Goal: Task Accomplishment & Management: Use online tool/utility

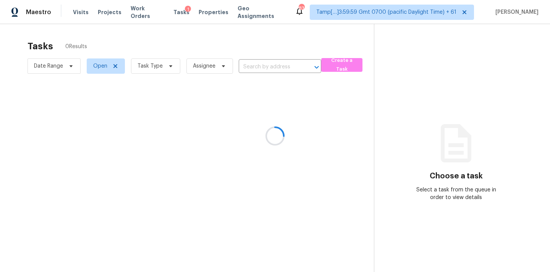
click at [300, 12] on div at bounding box center [275, 136] width 550 height 272
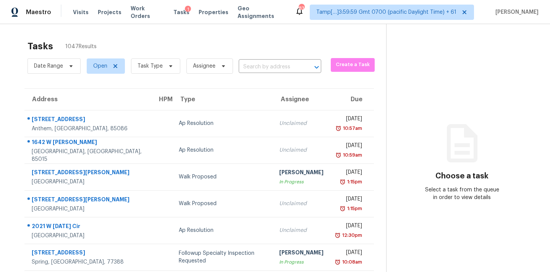
click at [299, 10] on div "832" at bounding box center [301, 9] width 5 height 8
click at [144, 66] on span "Task Type" at bounding box center [150, 66] width 25 height 8
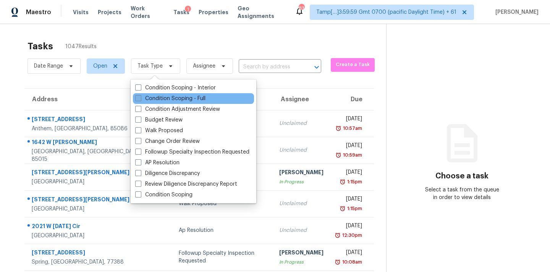
click at [157, 98] on label "Condition Scoping - Full" at bounding box center [170, 99] width 70 height 8
click at [140, 98] on input "Condition Scoping - Full" at bounding box center [137, 97] width 5 height 5
checkbox input "true"
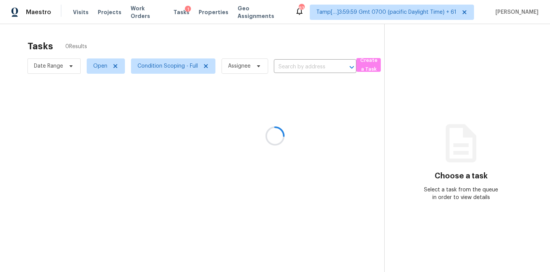
click at [296, 66] on div at bounding box center [275, 136] width 550 height 272
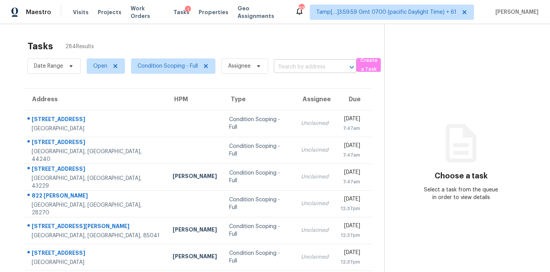
click at [282, 65] on input "text" at bounding box center [304, 67] width 61 height 12
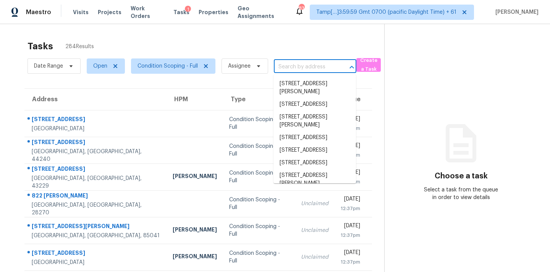
paste input "3926 Cedar Cir, Tucker, GA 30084"
type input "3926 Cedar Cir, Tucker, GA 30084"
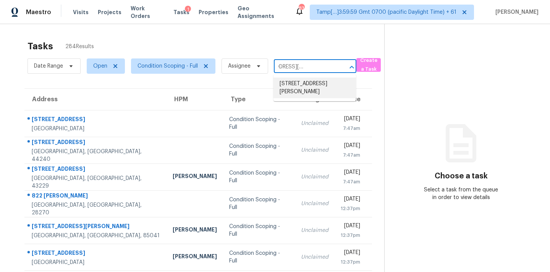
click at [294, 89] on li "3926 Cedar Cir, Tucker, GA 30084" at bounding box center [315, 88] width 83 height 21
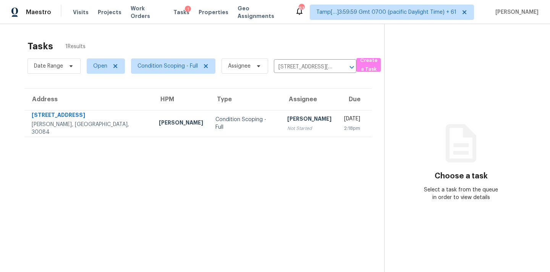
click at [287, 125] on div "Not Started" at bounding box center [309, 129] width 44 height 8
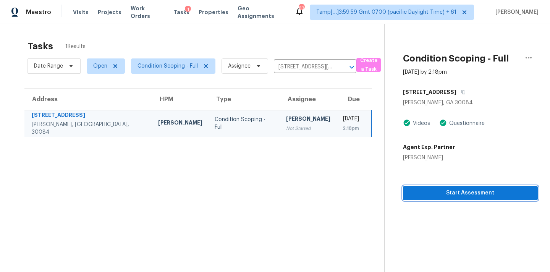
click at [454, 197] on span "Start Assessment" at bounding box center [470, 193] width 123 height 10
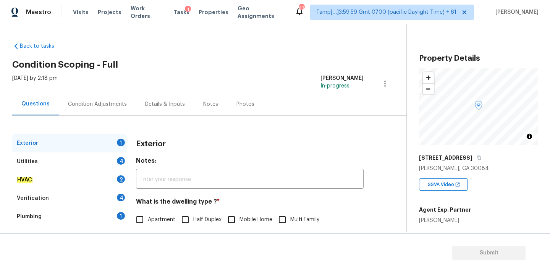
scroll to position [74, 0]
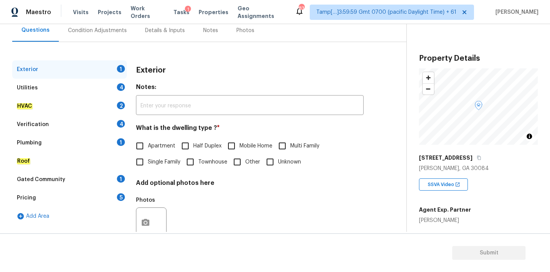
click at [168, 144] on span "Apartment" at bounding box center [162, 146] width 28 height 8
click at [148, 144] on input "Apartment" at bounding box center [140, 146] width 16 height 16
checkbox input "true"
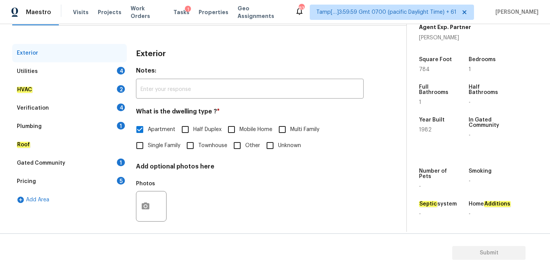
scroll to position [89, 0]
click at [86, 71] on div "Utilities 4" at bounding box center [69, 72] width 115 height 18
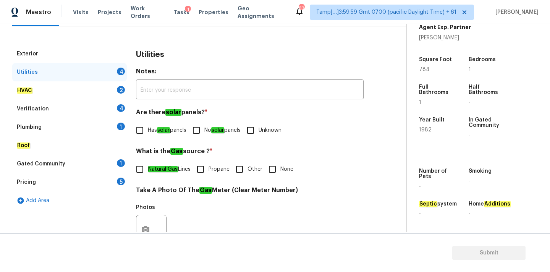
click at [202, 128] on input "No solar panels" at bounding box center [196, 130] width 16 height 16
checkbox input "true"
click at [163, 165] on label "Natural Gas Lines" at bounding box center [161, 169] width 59 height 16
click at [148, 165] on input "Natural Gas Lines" at bounding box center [140, 169] width 16 height 16
checkbox input "true"
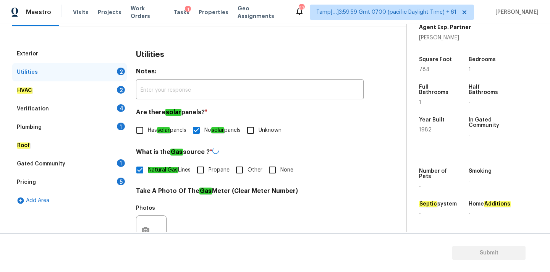
scroll to position [303, 0]
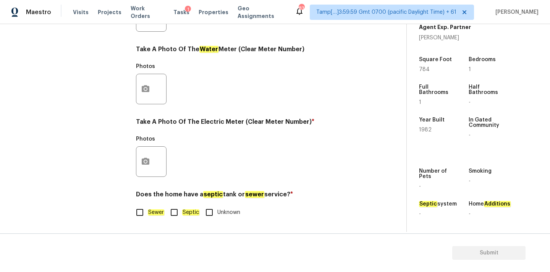
click at [154, 212] on em "Sewer" at bounding box center [156, 212] width 16 height 6
click at [148, 212] on input "Sewer" at bounding box center [140, 212] width 16 height 16
checkbox input "true"
click at [148, 155] on button "button" at bounding box center [145, 162] width 18 height 30
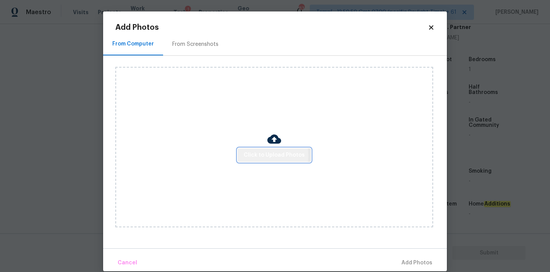
click at [248, 155] on span "Click to Upload Photos" at bounding box center [274, 156] width 61 height 10
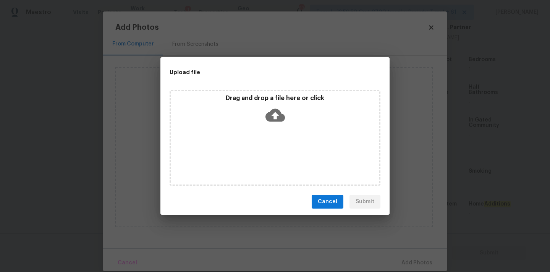
click at [283, 110] on icon at bounding box center [275, 114] width 19 height 19
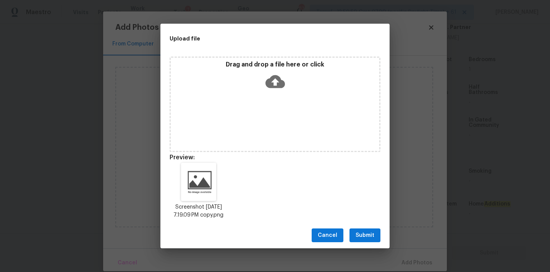
click at [363, 232] on button "Submit" at bounding box center [365, 235] width 31 height 14
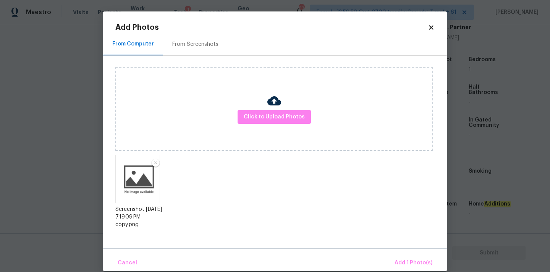
click at [391, 255] on div "Cancel Add 1 Photo(s)" at bounding box center [275, 259] width 344 height 23
click at [415, 266] on span "Add 1 Photo(s)" at bounding box center [414, 263] width 38 height 10
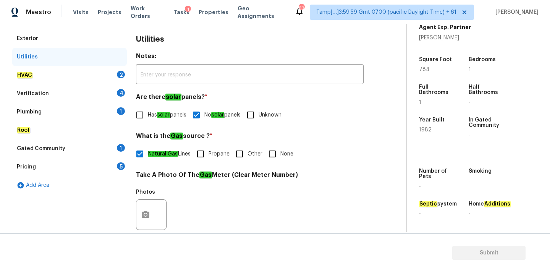
scroll to position [94, 0]
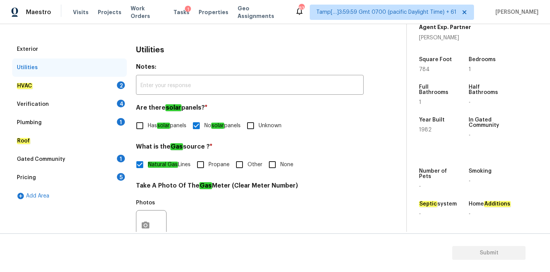
click at [105, 84] on div "HVAC 2" at bounding box center [69, 86] width 115 height 18
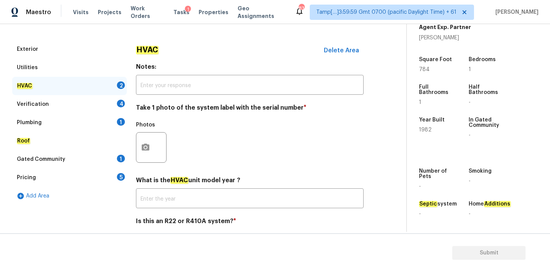
scroll to position [121, 0]
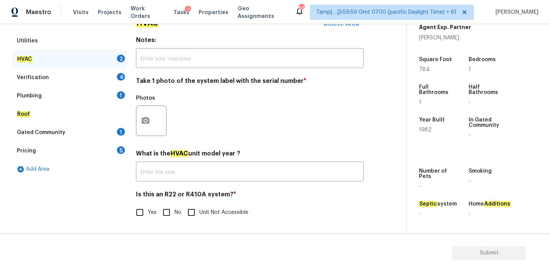
click at [177, 212] on span "No" at bounding box center [178, 213] width 7 height 8
click at [175, 212] on input "No" at bounding box center [167, 212] width 16 height 16
checkbox input "true"
click at [147, 116] on icon "button" at bounding box center [145, 120] width 9 height 9
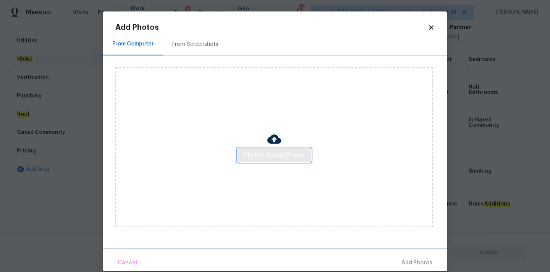
click at [252, 152] on span "Click to Upload Photos" at bounding box center [274, 156] width 61 height 10
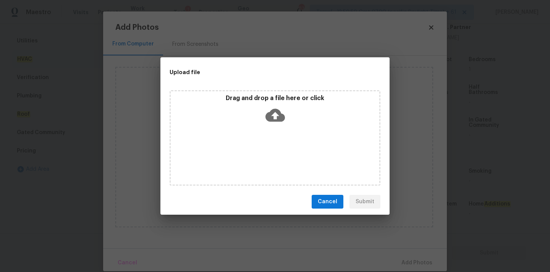
click at [280, 110] on icon at bounding box center [275, 114] width 19 height 19
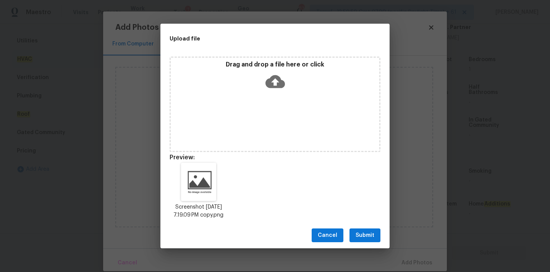
click at [359, 240] on span "Submit" at bounding box center [365, 236] width 19 height 10
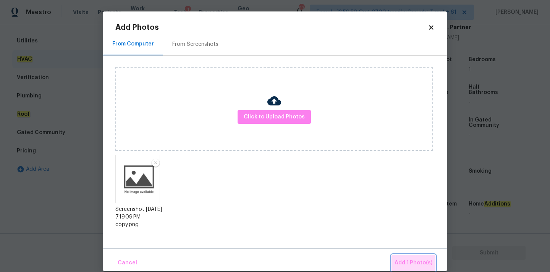
click at [402, 256] on button "Add 1 Photo(s)" at bounding box center [414, 263] width 44 height 16
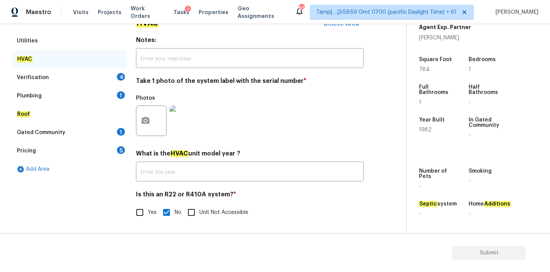
click at [91, 76] on div "Verification 4" at bounding box center [69, 77] width 115 height 18
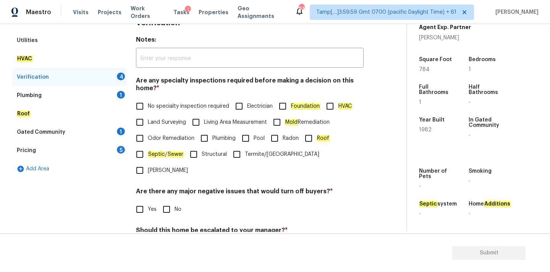
click at [195, 111] on label "No specialty inspection required" at bounding box center [180, 106] width 97 height 16
click at [148, 111] on input "No specialty inspection required" at bounding box center [140, 106] width 16 height 16
checkbox input "true"
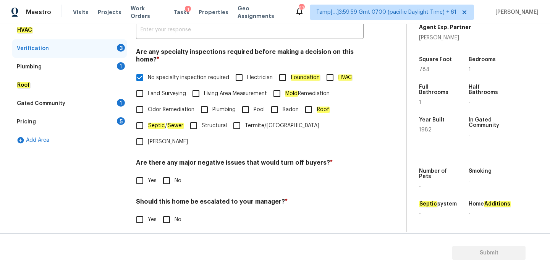
scroll to position [188, 0]
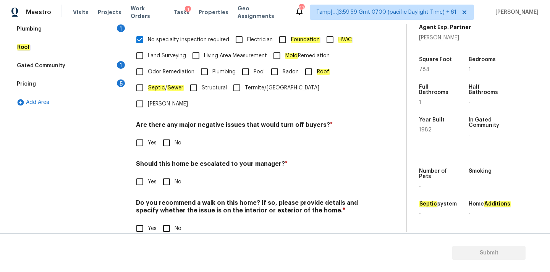
click at [172, 135] on input "No" at bounding box center [167, 143] width 16 height 16
checkbox input "true"
click at [166, 220] on input "No" at bounding box center [167, 228] width 16 height 16
checkbox input "true"
click at [144, 174] on input "Yes" at bounding box center [140, 182] width 16 height 16
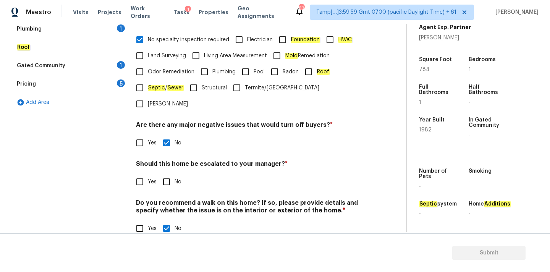
checkbox input "true"
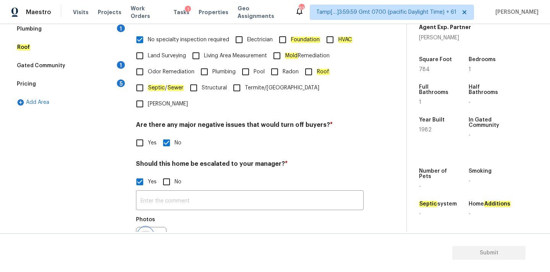
click at [147, 227] on button "button" at bounding box center [145, 242] width 18 height 30
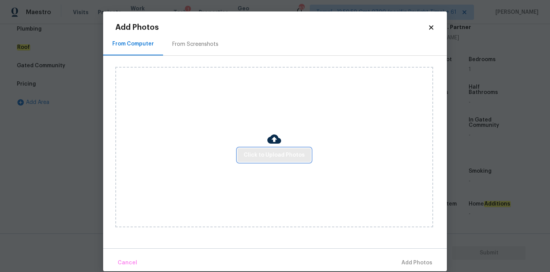
click at [243, 160] on button "Click to Upload Photos" at bounding box center [274, 155] width 73 height 14
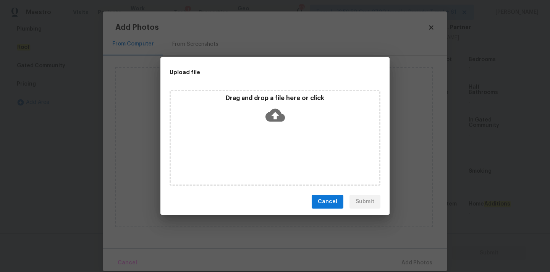
click at [277, 118] on icon at bounding box center [275, 115] width 19 height 13
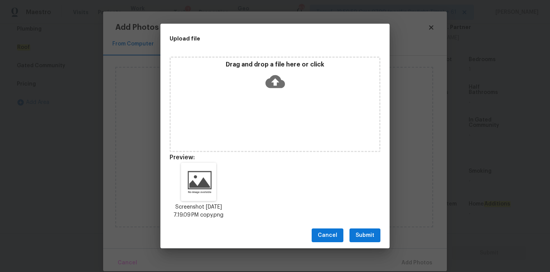
click at [369, 233] on button "Submit" at bounding box center [365, 235] width 31 height 14
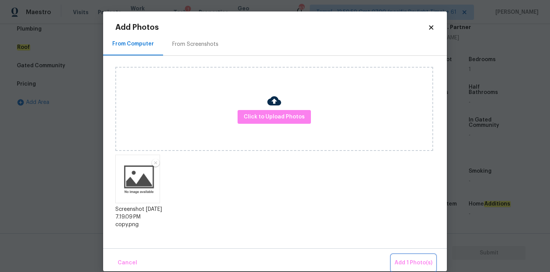
click at [403, 258] on span "Add 1 Photo(s)" at bounding box center [414, 263] width 38 height 10
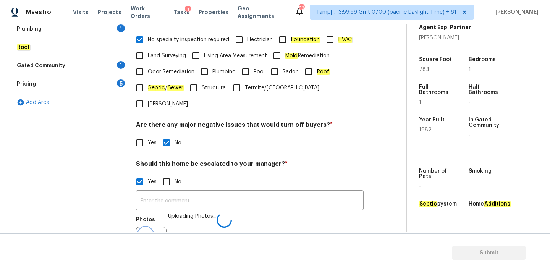
scroll to position [197, 0]
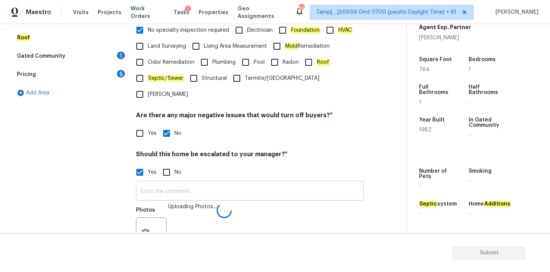
click at [198, 183] on input "text" at bounding box center [250, 192] width 228 height 18
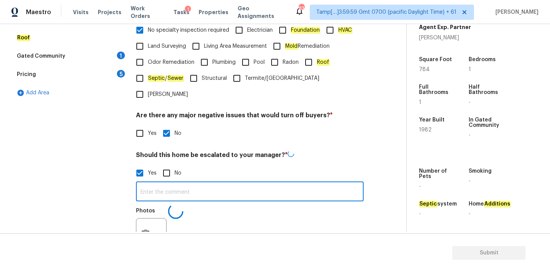
click at [198, 183] on input "text" at bounding box center [250, 192] width 228 height 18
paste input "This is ALA / kitchen table property, needs review. Hence, escalated to MM."
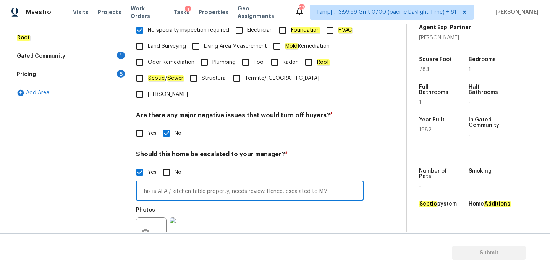
drag, startPoint x: 173, startPoint y: 177, endPoint x: 204, endPoint y: 176, distance: 31.0
click at [204, 183] on input "This is ALA / kitchen table property, needs review. Hence, escalated to MM." at bounding box center [250, 192] width 228 height 18
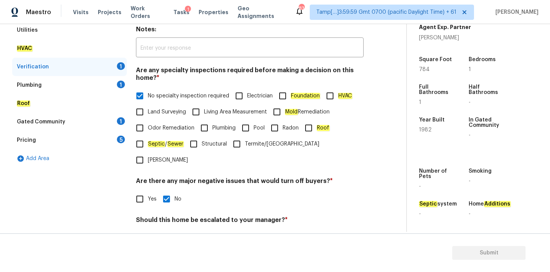
type input "This is ALA property, needs review. Hence, escalated to MM."
click at [94, 83] on div "Plumbing 1" at bounding box center [69, 85] width 115 height 18
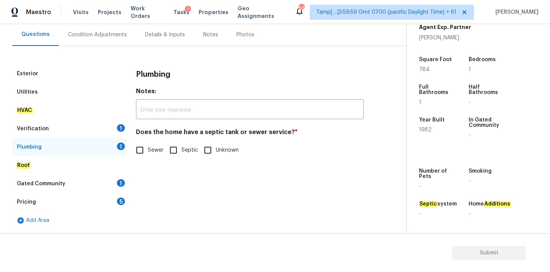
scroll to position [70, 0]
click at [145, 147] on input "Sewer" at bounding box center [140, 150] width 16 height 16
checkbox input "true"
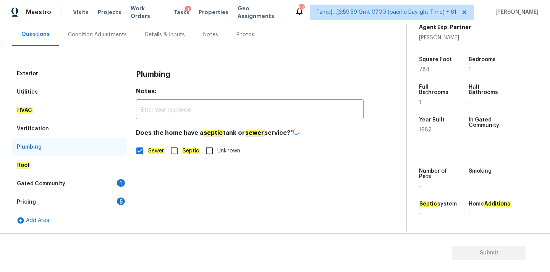
click at [118, 177] on div "Gated Community 1" at bounding box center [69, 184] width 115 height 18
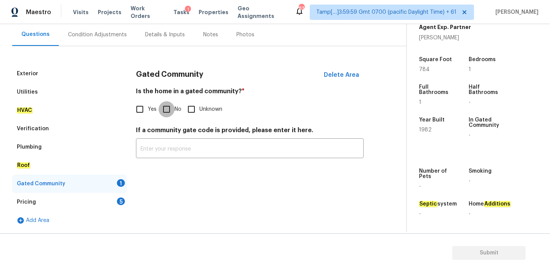
click at [168, 105] on input "No" at bounding box center [167, 109] width 16 height 16
checkbox input "true"
click at [118, 204] on div "5" at bounding box center [121, 202] width 8 height 8
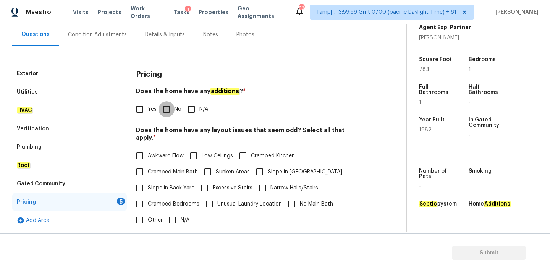
click at [170, 109] on input "No" at bounding box center [167, 109] width 16 height 16
checkbox input "true"
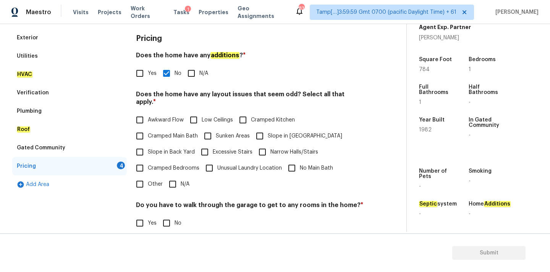
scroll to position [186, 0]
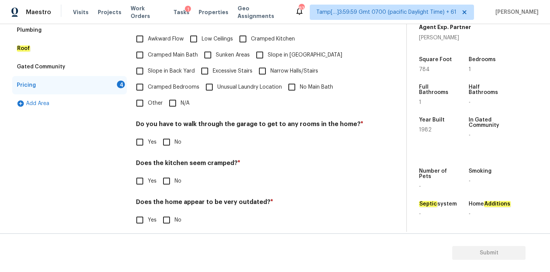
click at [172, 100] on input "N/A" at bounding box center [173, 103] width 16 height 16
checkbox input "true"
click at [171, 137] on input "No" at bounding box center [167, 143] width 16 height 16
checkbox input "true"
click at [168, 173] on input "No" at bounding box center [167, 181] width 16 height 16
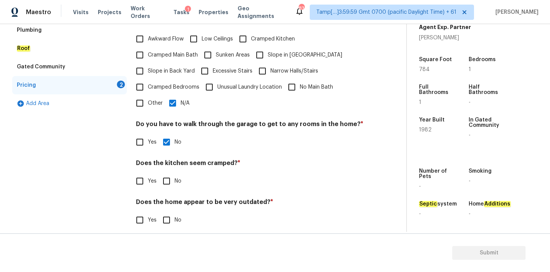
checkbox input "true"
click at [168, 214] on input "No" at bounding box center [167, 220] width 16 height 16
checkbox input "true"
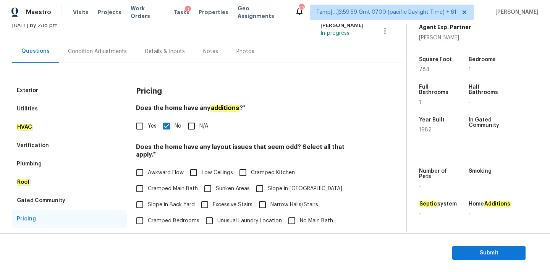
scroll to position [0, 0]
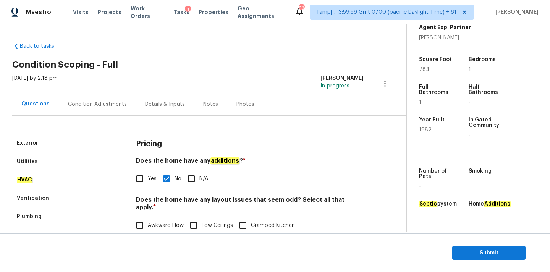
click at [109, 102] on div "Condition Adjustments" at bounding box center [97, 104] width 59 height 8
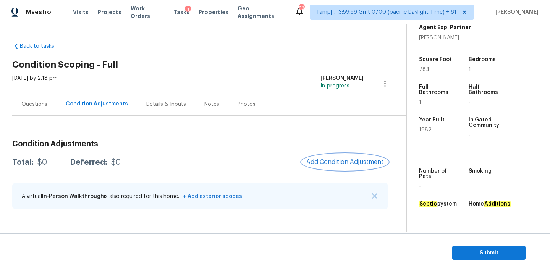
click at [326, 156] on button "Add Condition Adjustment" at bounding box center [345, 162] width 86 height 16
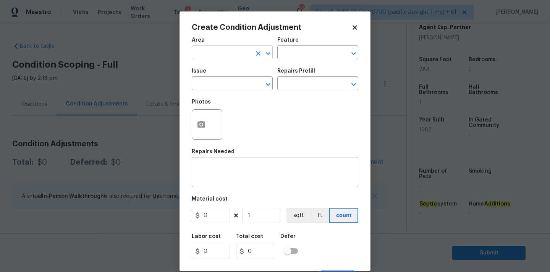
click at [232, 56] on input "text" at bounding box center [222, 53] width 60 height 12
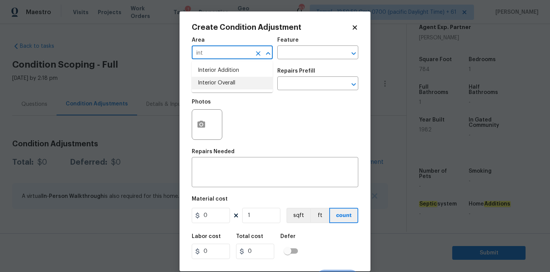
click at [228, 82] on li "Interior Overall" at bounding box center [232, 83] width 81 height 13
type input "Interior Overall"
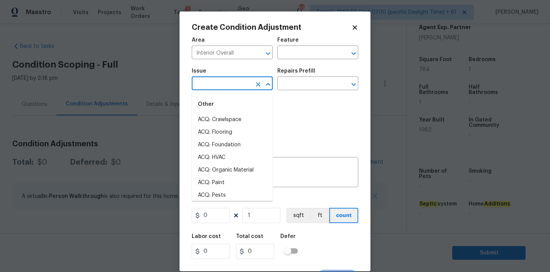
click at [228, 87] on input "text" at bounding box center [222, 84] width 60 height 12
click at [225, 124] on li "Light Pet Odor" at bounding box center [232, 119] width 81 height 13
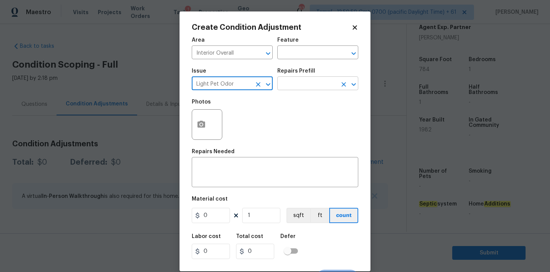
type input "Light Pet Odor"
click at [299, 85] on input "text" at bounding box center [307, 84] width 60 height 12
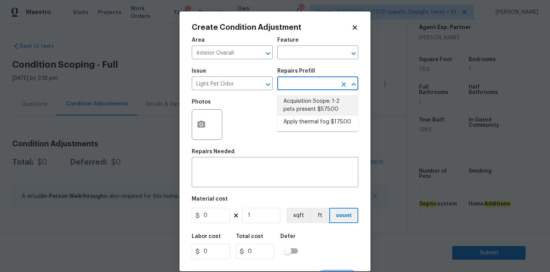
click at [299, 102] on li "Acquisition Scope: 1-2 pets present $575.00" at bounding box center [317, 105] width 81 height 21
type textarea "Acquisition Scope: 1-2 pets present"
type input "575"
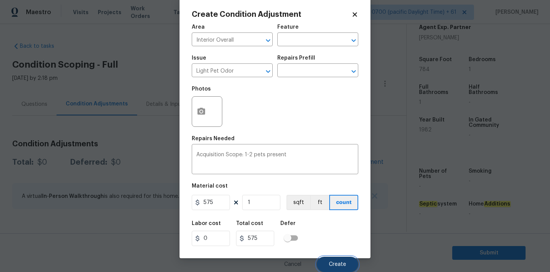
click at [327, 260] on button "Create" at bounding box center [338, 264] width 42 height 15
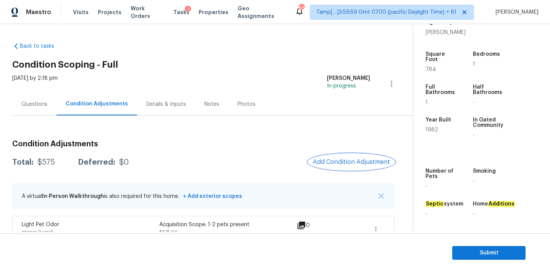
click at [323, 160] on span "Add Condition Adjustment" at bounding box center [351, 162] width 77 height 7
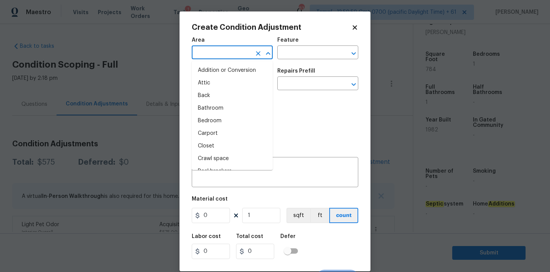
click at [214, 54] on input "text" at bounding box center [222, 53] width 60 height 12
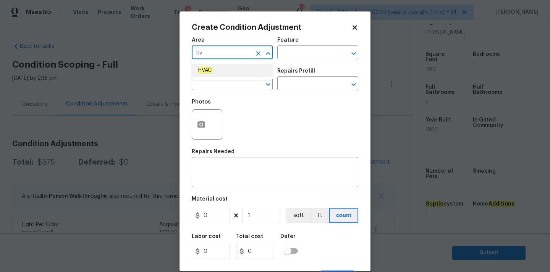
click at [212, 70] on em "HVAC" at bounding box center [205, 70] width 14 height 6
type input "HVAC"
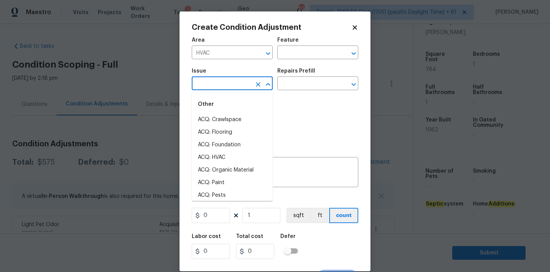
click at [214, 85] on input "text" at bounding box center [222, 84] width 60 height 12
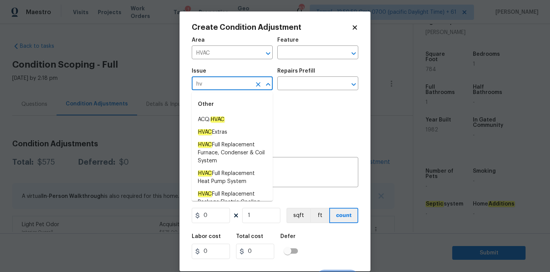
click at [226, 113] on div "Other" at bounding box center [232, 104] width 81 height 18
click at [243, 117] on li "ACQ: HVAC" at bounding box center [232, 119] width 81 height 13
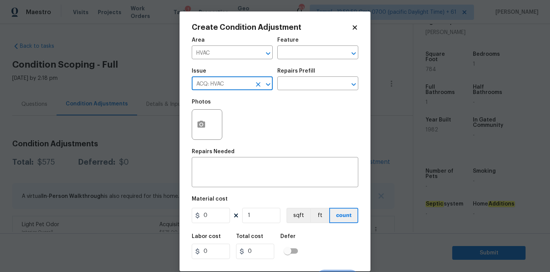
type input "ACQ: HVAC"
click at [311, 91] on div "Issue ACQ: HVAC ​ Repairs Prefill ​" at bounding box center [275, 79] width 167 height 31
click at [322, 84] on input "text" at bounding box center [307, 84] width 60 height 12
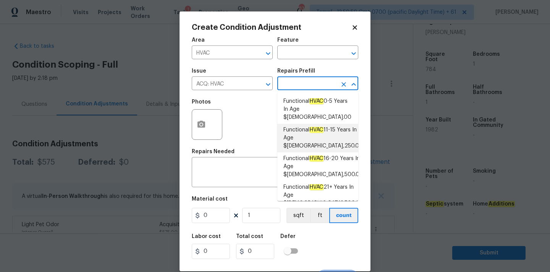
click at [320, 127] on span "Functional HVAC 11-15 Years In Age $3,250.00" at bounding box center [322, 138] width 79 height 24
type input "Acquisition"
type textarea "Acquisition Scope: Functional HVAC 11-15"
type input "3250"
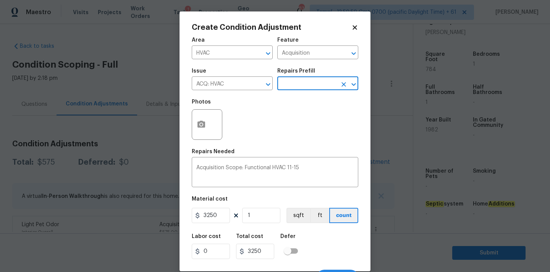
scroll to position [13, 0]
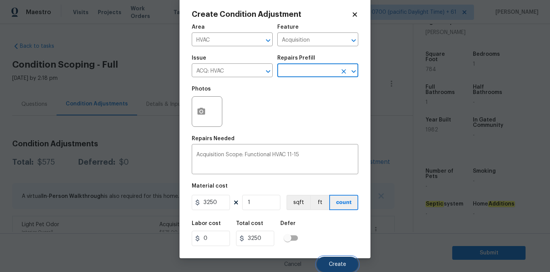
click at [337, 261] on button "Create" at bounding box center [338, 264] width 42 height 15
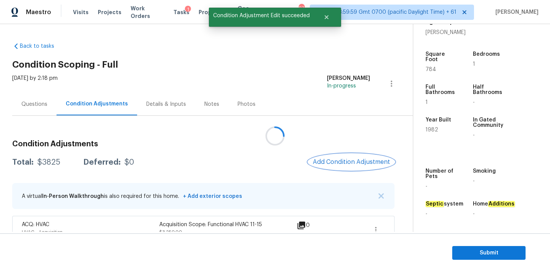
scroll to position [0, 0]
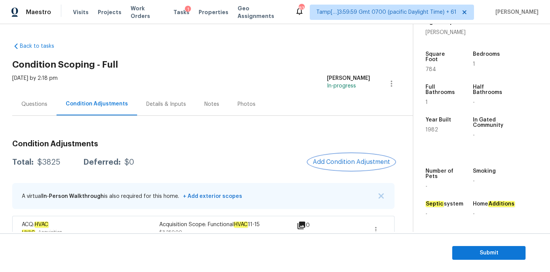
click at [330, 160] on span "Add Condition Adjustment" at bounding box center [351, 162] width 77 height 7
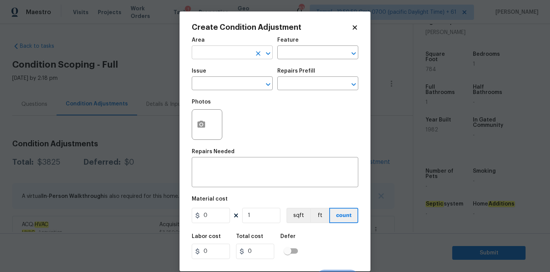
click at [212, 53] on input "text" at bounding box center [222, 53] width 60 height 12
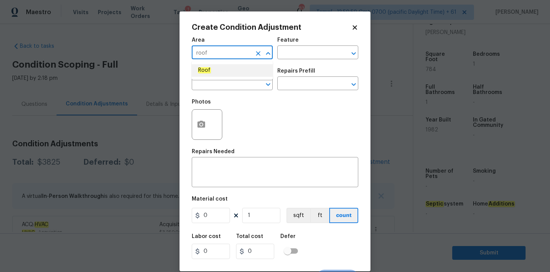
click at [210, 71] on li "Roof" at bounding box center [232, 70] width 81 height 13
type input "Roof"
click at [212, 87] on input "text" at bounding box center [222, 84] width 60 height 12
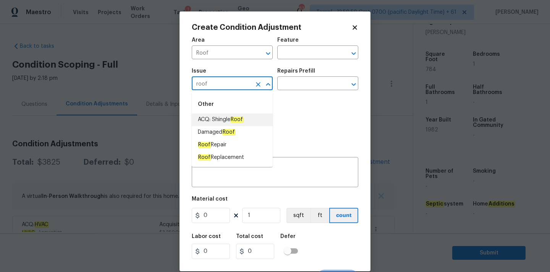
click at [232, 119] on span "ACQ: Shingle Roof" at bounding box center [220, 120] width 45 height 8
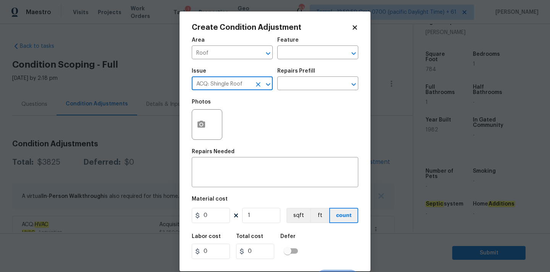
type input "ACQ: Shingle Roof"
click at [312, 78] on div "Repairs Prefill" at bounding box center [317, 73] width 81 height 10
click at [312, 85] on input "text" at bounding box center [307, 84] width 60 height 12
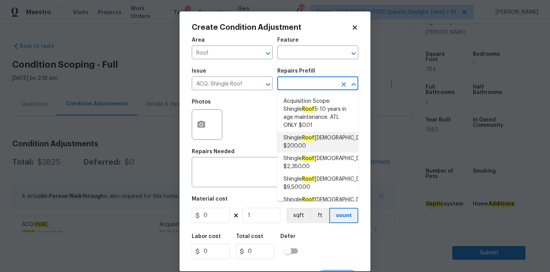
click at [313, 136] on em "Roof" at bounding box center [308, 138] width 13 height 6
type input "Acquisition"
type textarea "Acquisition Scope: Shingle Roof 0-10 years in age maintenance."
type input "200"
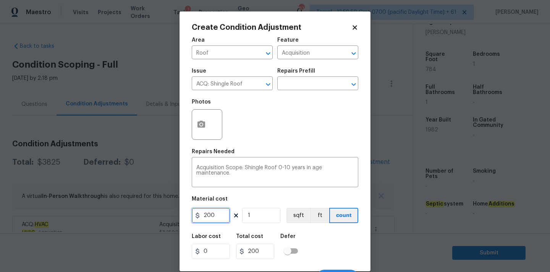
click at [215, 222] on input "200" at bounding box center [211, 215] width 38 height 15
type input "500"
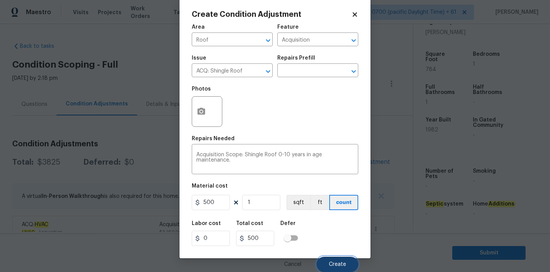
click at [334, 265] on span "Create" at bounding box center [337, 265] width 17 height 6
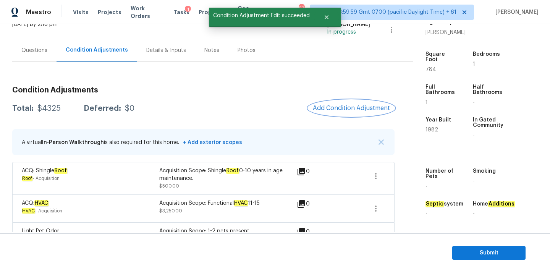
scroll to position [59, 0]
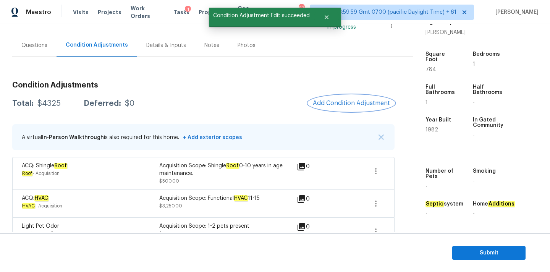
click at [350, 103] on span "Add Condition Adjustment" at bounding box center [351, 103] width 77 height 7
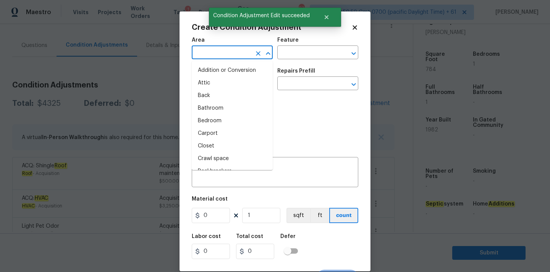
click at [228, 56] on input "text" at bounding box center [222, 53] width 60 height 12
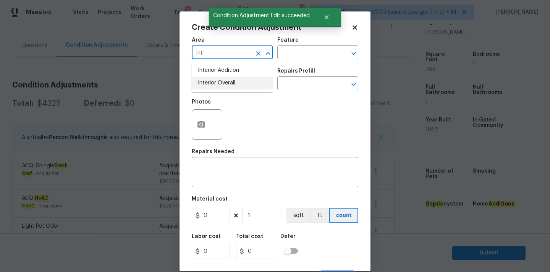
click at [231, 85] on li "Interior Overall" at bounding box center [232, 83] width 81 height 13
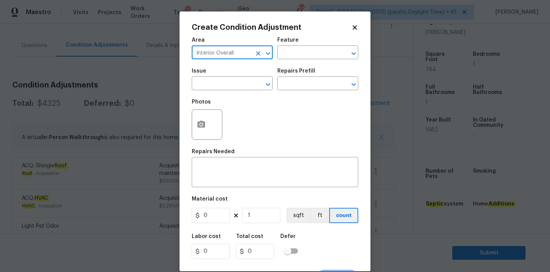
type input "Interior Overall"
click at [231, 85] on input "text" at bounding box center [222, 84] width 60 height 12
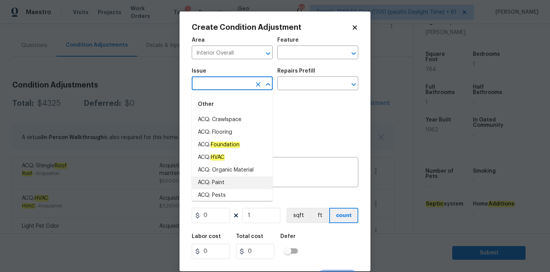
click at [231, 176] on li "ACQ: Paint" at bounding box center [232, 182] width 81 height 13
type input "ACQ: Paint"
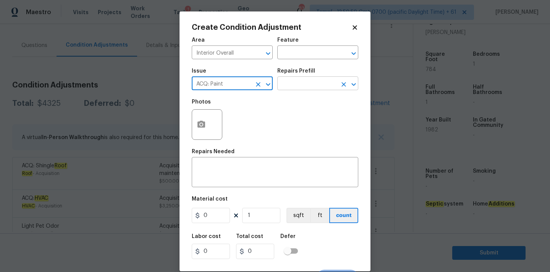
click at [306, 83] on input "text" at bounding box center [307, 84] width 60 height 12
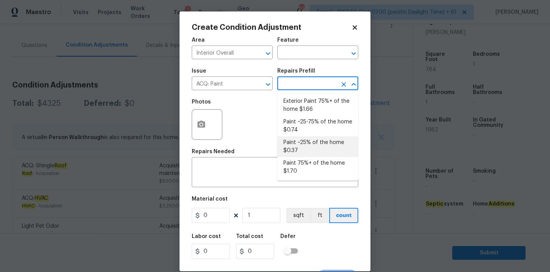
click at [306, 140] on li "Paint ~25% of the home $0.37" at bounding box center [317, 146] width 81 height 21
type input "Acquisition"
type textarea "Acquisition Scope: ~25% of the home needs interior paint"
type input "0.37"
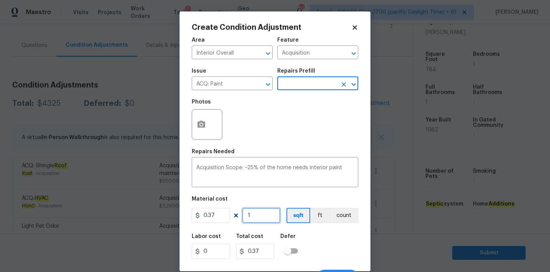
click at [256, 217] on input "1" at bounding box center [261, 215] width 38 height 15
type input "7"
type input "2.59"
type input "78"
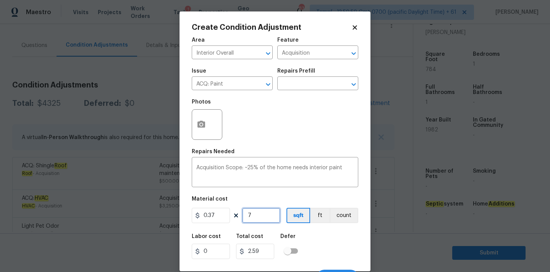
type input "28.86"
type input "784"
type input "290.08"
type input "784"
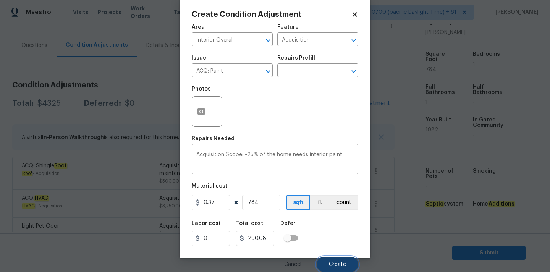
click at [334, 260] on button "Create" at bounding box center [338, 264] width 42 height 15
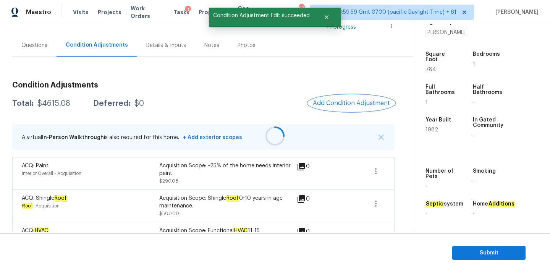
scroll to position [0, 0]
click at [330, 102] on span "Add Condition Adjustment" at bounding box center [351, 103] width 77 height 7
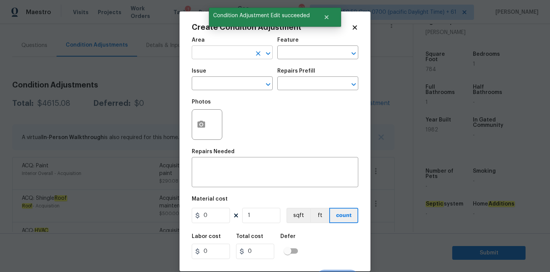
click at [227, 52] on input "text" at bounding box center [222, 53] width 60 height 12
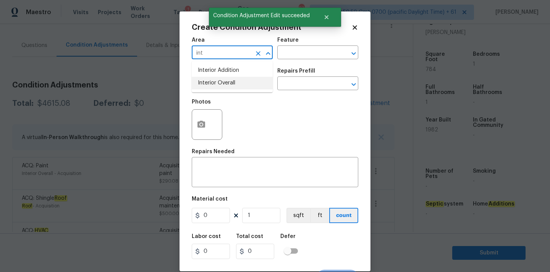
click at [228, 80] on li "Interior Overall" at bounding box center [232, 83] width 81 height 13
type input "Interior Overall"
click at [230, 85] on input "text" at bounding box center [222, 84] width 60 height 12
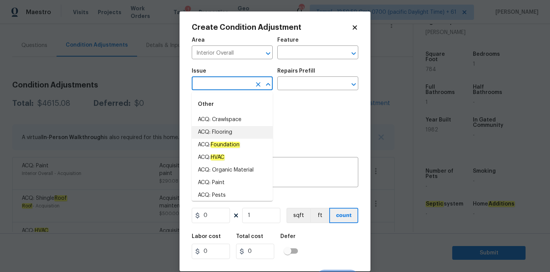
click at [231, 134] on li "ACQ: Flooring" at bounding box center [232, 132] width 81 height 13
type input "ACQ: Flooring"
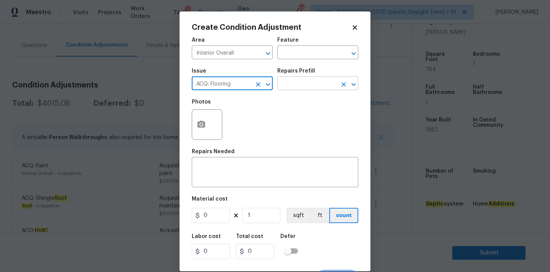
click at [301, 85] on input "text" at bounding box center [307, 84] width 60 height 12
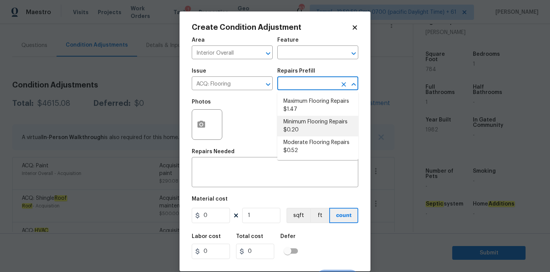
click at [301, 123] on li "Minimum Flooring Repairs $0.20" at bounding box center [317, 126] width 81 height 21
type input "Acquisition"
type textarea "Acquisition Scope: Minimum flooring repairs"
type input "0.2"
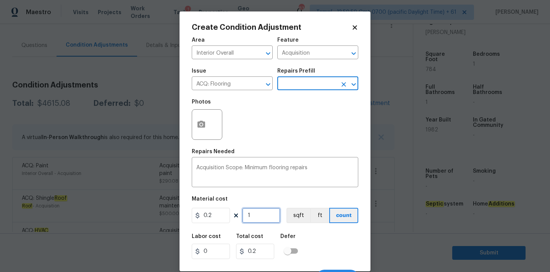
click at [264, 214] on input "1" at bounding box center [261, 215] width 38 height 15
type input "7"
type input "1.4"
type input "78"
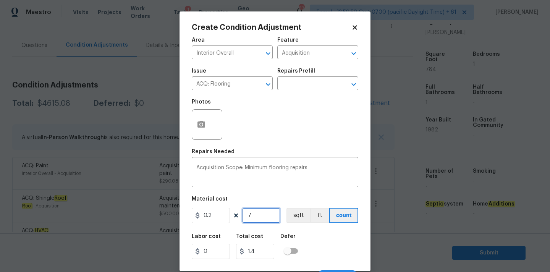
type input "15.6"
type input "784"
type input "156.8"
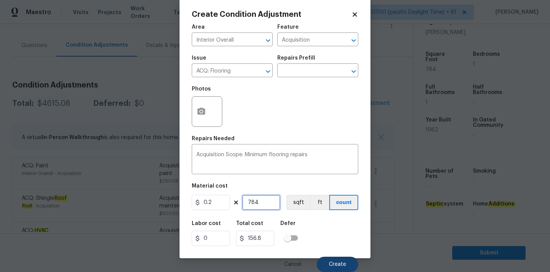
type input "784"
click at [340, 258] on button "Create" at bounding box center [338, 264] width 42 height 15
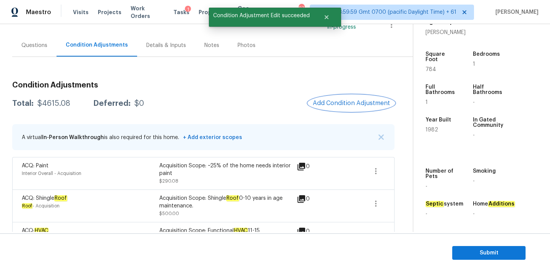
scroll to position [0, 0]
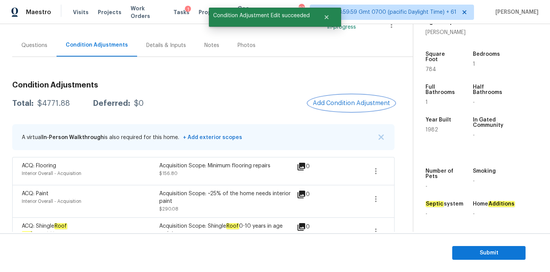
click at [339, 100] on span "Add Condition Adjustment" at bounding box center [351, 103] width 77 height 7
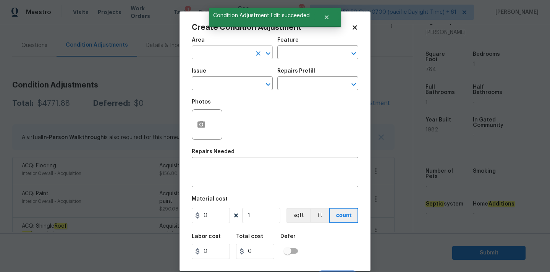
click at [223, 55] on input "text" at bounding box center [222, 53] width 60 height 12
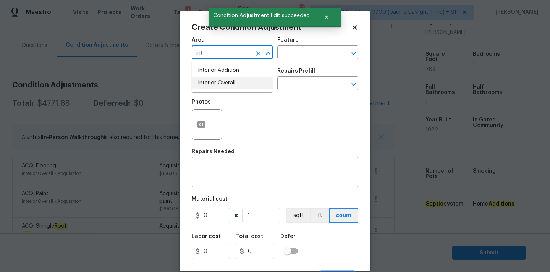
click at [223, 80] on li "Interior Overall" at bounding box center [232, 83] width 81 height 13
type input "Interior Overall"
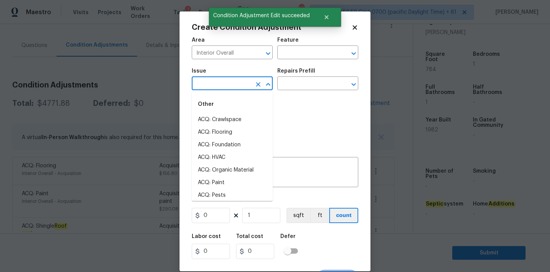
click at [223, 85] on input "text" at bounding box center [222, 84] width 60 height 12
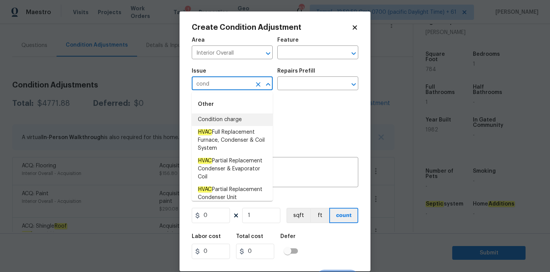
click at [220, 120] on li "Condition charge" at bounding box center [232, 119] width 81 height 13
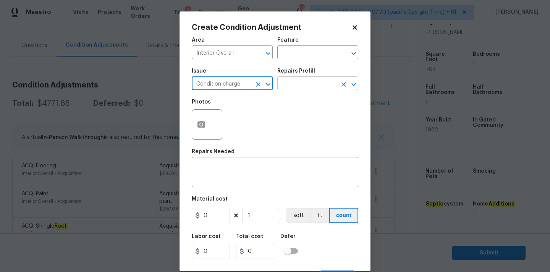
type input "Condition charge"
click at [300, 85] on input "text" at bounding box center [307, 84] width 60 height 12
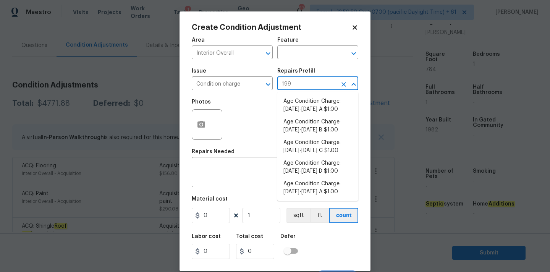
type input "1992"
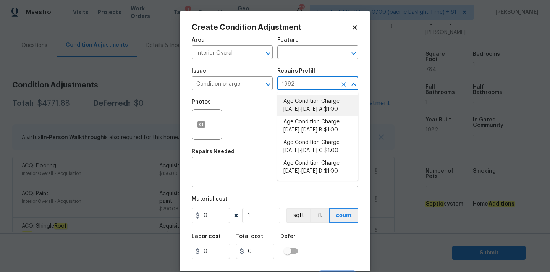
click at [306, 109] on li "Age Condition Charge: 1979-1992 A $1.00" at bounding box center [317, 105] width 81 height 21
type input "Home Readiness Packages"
type textarea "Age Condition Charge: 1979-1992 A"
type input "1"
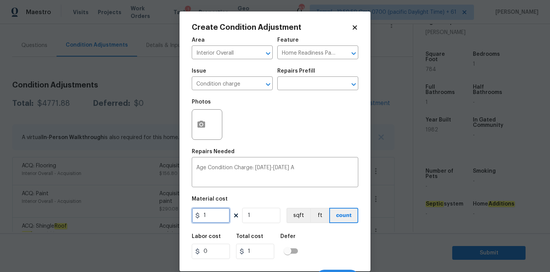
click at [214, 214] on input "1" at bounding box center [211, 215] width 38 height 15
type input "2000"
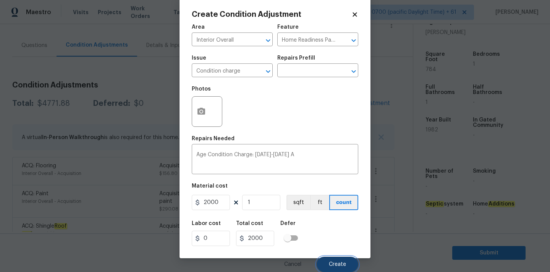
click at [337, 267] on span "Create" at bounding box center [337, 265] width 17 height 6
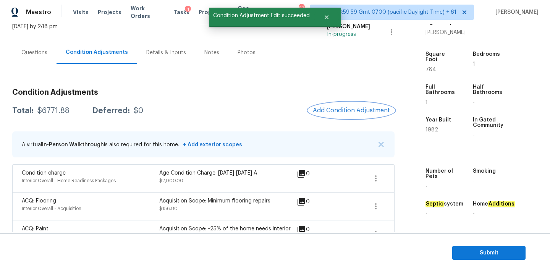
scroll to position [49, 0]
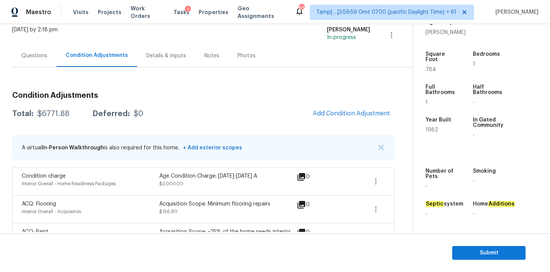
click at [44, 59] on div "Questions" at bounding box center [34, 56] width 26 height 8
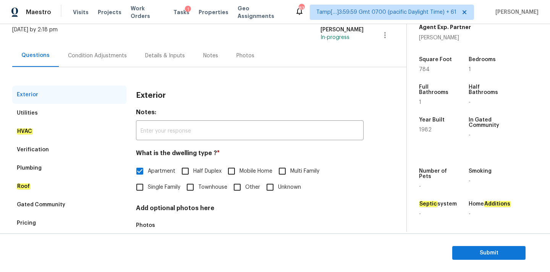
click at [116, 61] on div "Condition Adjustments" at bounding box center [97, 55] width 77 height 23
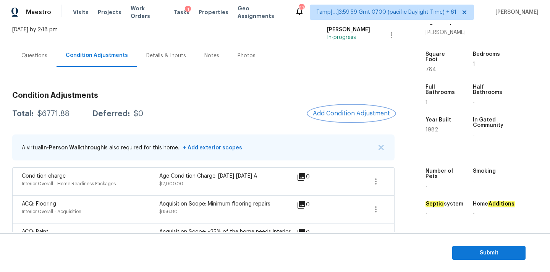
click at [346, 110] on button "Add Condition Adjustment" at bounding box center [351, 113] width 86 height 16
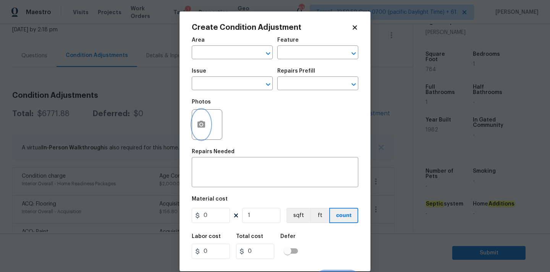
click at [208, 121] on button "button" at bounding box center [201, 125] width 18 height 30
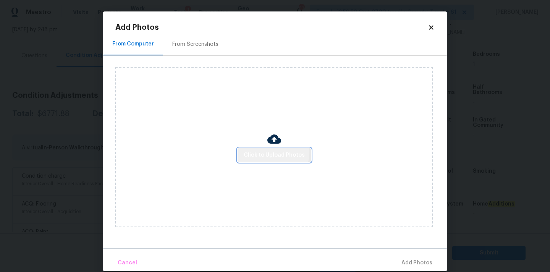
click at [271, 152] on span "Click to Upload Photos" at bounding box center [274, 156] width 61 height 10
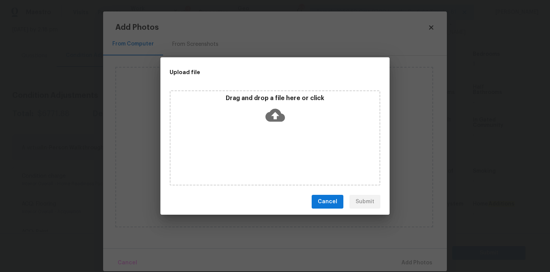
click at [277, 105] on icon at bounding box center [275, 114] width 19 height 19
click at [332, 201] on span "Cancel" at bounding box center [327, 202] width 19 height 10
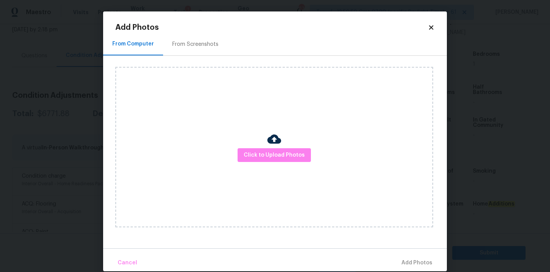
click at [433, 28] on icon at bounding box center [431, 27] width 7 height 7
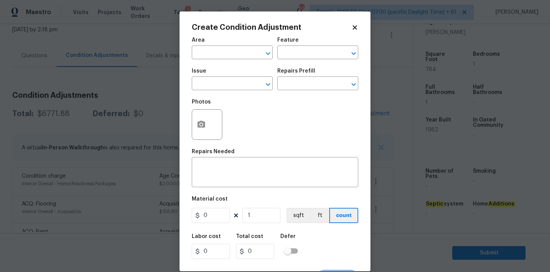
click at [356, 28] on icon at bounding box center [355, 27] width 4 height 4
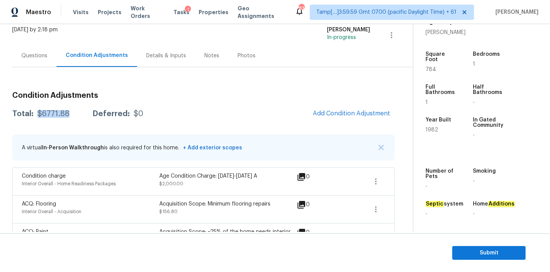
drag, startPoint x: 36, startPoint y: 113, endPoint x: 74, endPoint y: 113, distance: 38.2
click at [74, 113] on div "Total: $6771.88 Deferred: $0" at bounding box center [77, 114] width 131 height 8
copy div "$6771.88"
click at [472, 253] on span "Submit" at bounding box center [488, 253] width 61 height 10
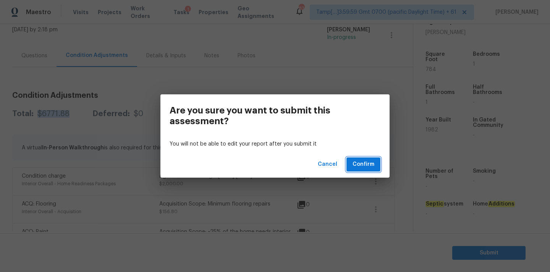
click at [356, 168] on span "Confirm" at bounding box center [364, 165] width 22 height 10
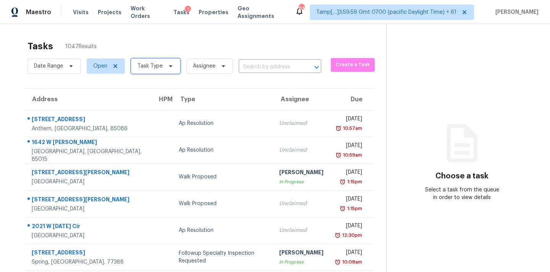
click at [144, 73] on span "Task Type" at bounding box center [155, 65] width 49 height 15
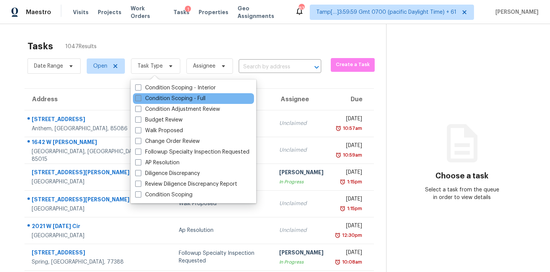
click at [157, 98] on label "Condition Scoping - Full" at bounding box center [170, 99] width 70 height 8
click at [140, 98] on input "Condition Scoping - Full" at bounding box center [137, 97] width 5 height 5
checkbox input "true"
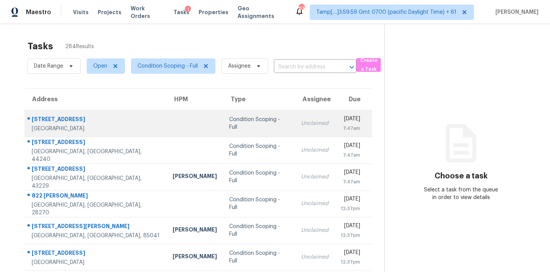
click at [301, 124] on div "Unclaimed" at bounding box center [315, 124] width 28 height 8
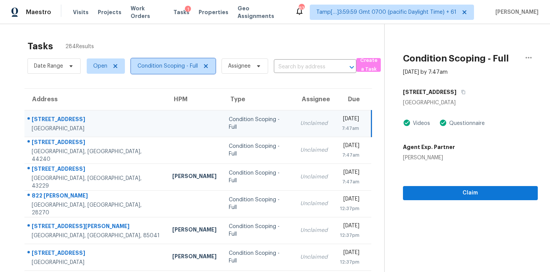
click at [173, 70] on span "Condition Scoping - Full" at bounding box center [168, 66] width 60 height 8
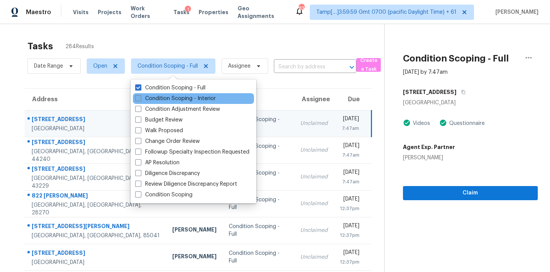
click at [179, 100] on label "Condition Scoping - Interior" at bounding box center [175, 99] width 81 height 8
click at [140, 100] on input "Condition Scoping - Interior" at bounding box center [137, 97] width 5 height 5
checkbox input "true"
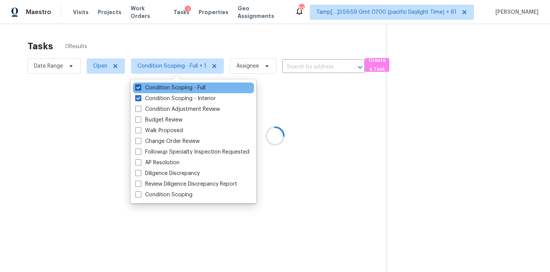
click at [189, 87] on label "Condition Scoping - Full" at bounding box center [170, 88] width 70 height 8
click at [140, 87] on input "Condition Scoping - Full" at bounding box center [137, 86] width 5 height 5
checkbox input "false"
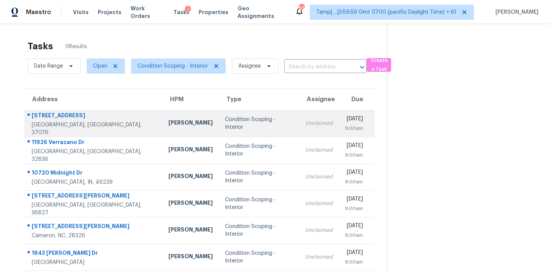
click at [305, 126] on div "Unclaimed" at bounding box center [319, 124] width 28 height 8
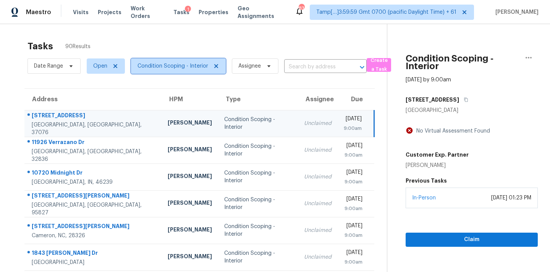
click at [185, 60] on span "Condition Scoping - Interior" at bounding box center [178, 65] width 95 height 15
click at [259, 130] on td "Condition Scoping - Interior" at bounding box center [258, 123] width 80 height 27
click at [464, 101] on icon "button" at bounding box center [466, 100] width 4 height 4
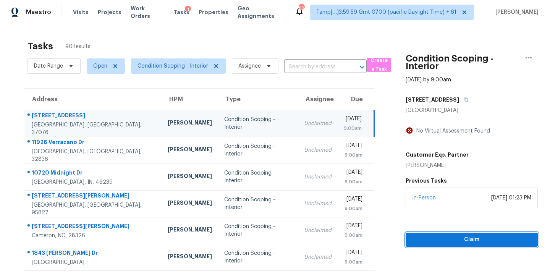
click at [465, 238] on span "Claim" at bounding box center [472, 240] width 120 height 10
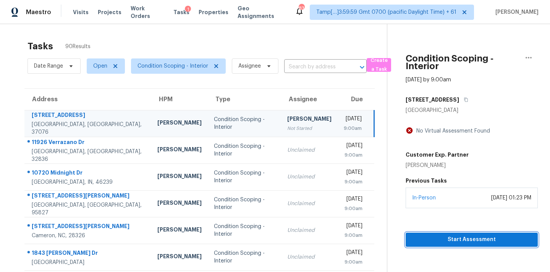
click at [461, 236] on span "Start Assessment" at bounding box center [472, 240] width 120 height 10
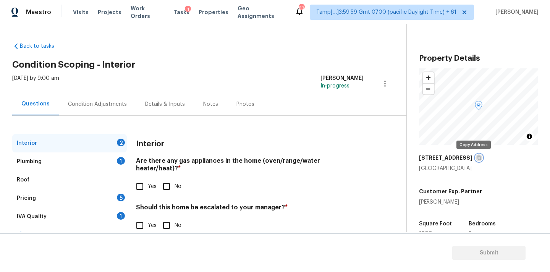
click at [477, 157] on icon "button" at bounding box center [479, 157] width 5 height 5
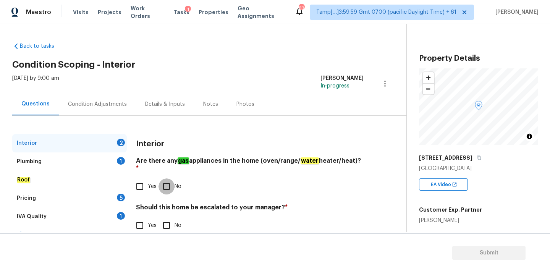
click at [163, 179] on input "No" at bounding box center [167, 186] width 16 height 16
checkbox input "true"
click at [170, 223] on input "No" at bounding box center [167, 225] width 16 height 16
checkbox input "true"
click at [140, 178] on input "Yes" at bounding box center [140, 186] width 16 height 16
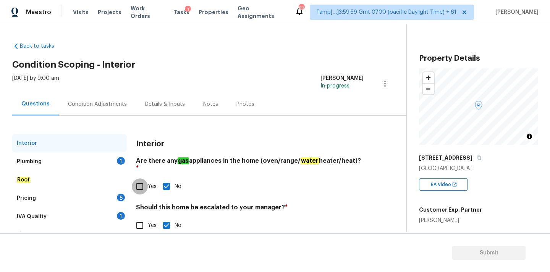
checkbox input "true"
checkbox input "false"
click at [104, 160] on div "Plumbing 1" at bounding box center [69, 161] width 115 height 18
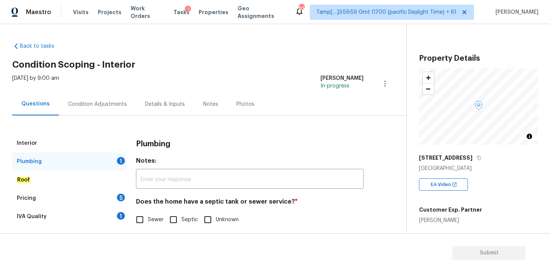
scroll to position [15, 0]
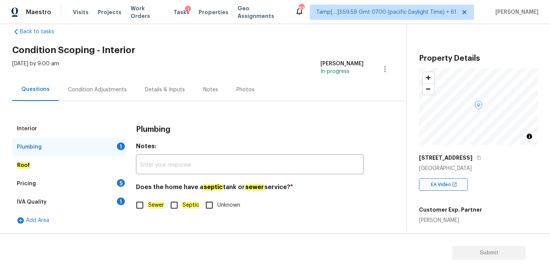
click at [159, 206] on em "Sewer" at bounding box center [156, 205] width 16 height 6
click at [148, 206] on input "Sewer" at bounding box center [140, 205] width 16 height 16
checkbox input "true"
click at [121, 204] on div "1" at bounding box center [121, 202] width 8 height 8
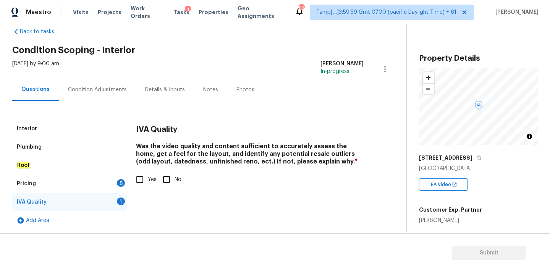
click at [154, 177] on span "Yes" at bounding box center [152, 180] width 9 height 8
click at [148, 177] on input "Yes" at bounding box center [140, 180] width 16 height 16
checkbox input "true"
click at [115, 180] on div "Pricing 5" at bounding box center [69, 184] width 115 height 18
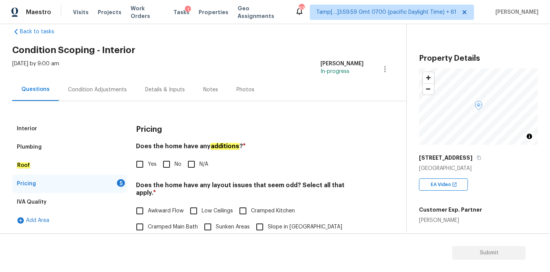
click at [184, 167] on input "N/A" at bounding box center [191, 164] width 16 height 16
checkbox input "true"
click at [168, 166] on input "No" at bounding box center [167, 164] width 16 height 16
checkbox input "true"
checkbox input "false"
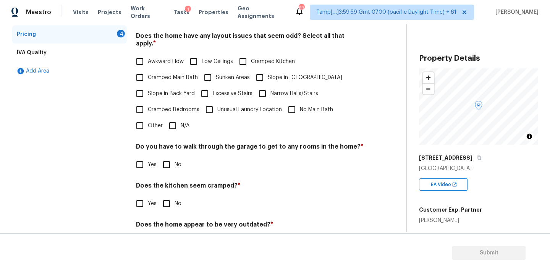
scroll to position [186, 0]
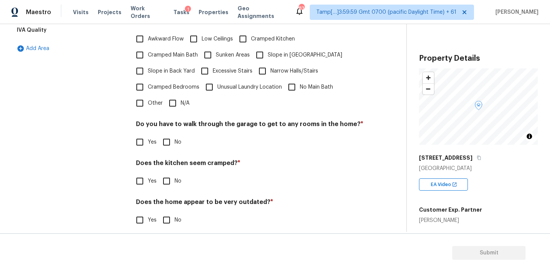
click at [173, 103] on input "N/A" at bounding box center [173, 103] width 16 height 16
checkbox input "true"
click at [166, 134] on input "No" at bounding box center [167, 142] width 16 height 16
checkbox input "true"
click at [166, 173] on input "No" at bounding box center [167, 181] width 16 height 16
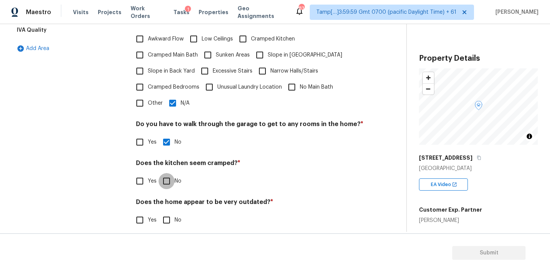
checkbox input "true"
click at [166, 204] on div "Does the home appear to be very outdated? * Yes No" at bounding box center [250, 214] width 228 height 30
click at [166, 212] on input "No" at bounding box center [167, 220] width 16 height 16
checkbox input "true"
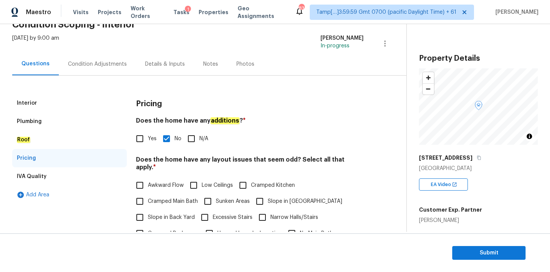
scroll to position [0, 0]
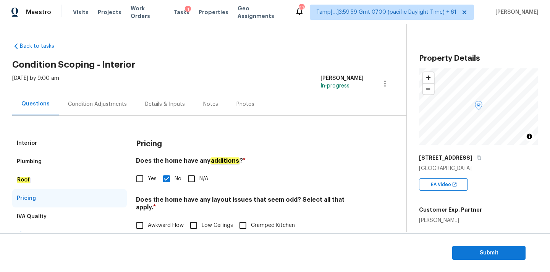
click at [148, 177] on span "Yes" at bounding box center [152, 179] width 9 height 8
click at [148, 177] on input "Yes" at bounding box center [140, 179] width 16 height 16
checkbox input "true"
checkbox input "false"
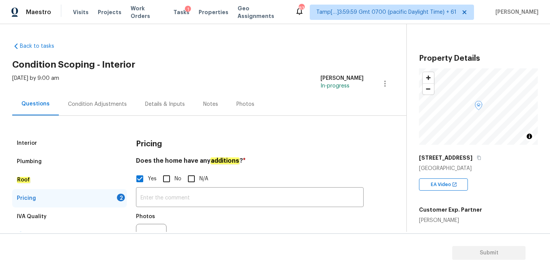
click at [59, 143] on div "Interior" at bounding box center [69, 143] width 115 height 18
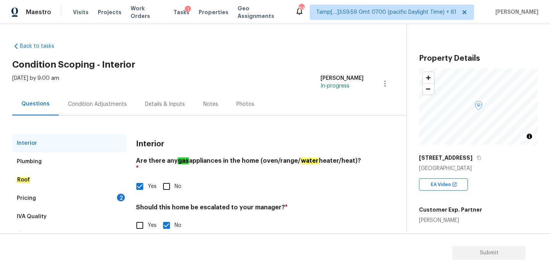
scroll to position [15, 0]
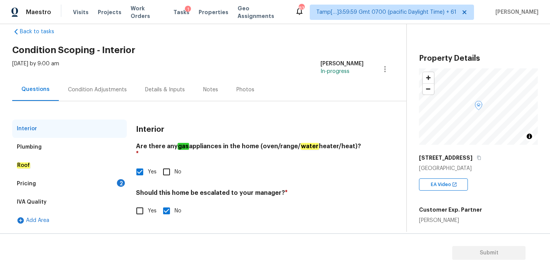
click at [166, 168] on input "No" at bounding box center [167, 172] width 16 height 16
checkbox input "true"
checkbox input "false"
click at [150, 207] on span "Yes" at bounding box center [152, 211] width 9 height 8
click at [148, 203] on input "Yes" at bounding box center [140, 211] width 16 height 16
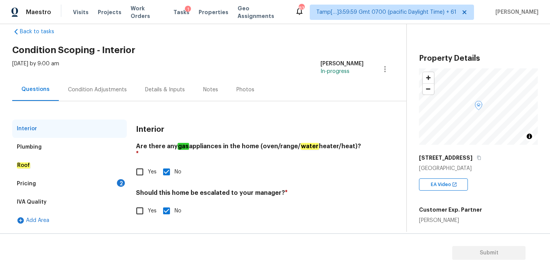
checkbox input "true"
checkbox input "false"
click at [107, 86] on div "Condition Adjustments" at bounding box center [97, 90] width 59 height 8
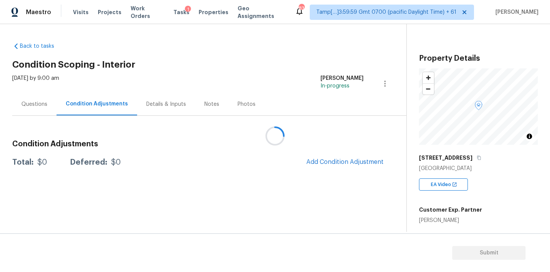
click at [336, 165] on div at bounding box center [275, 136] width 550 height 272
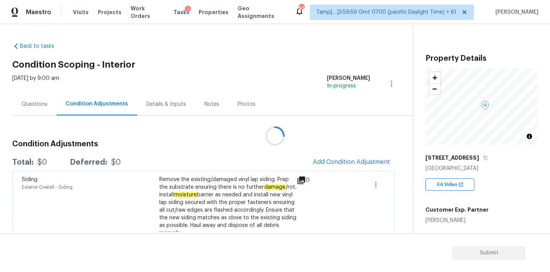
click at [350, 164] on div at bounding box center [275, 136] width 550 height 272
click at [340, 157] on button "Add Condition Adjustment" at bounding box center [351, 162] width 86 height 16
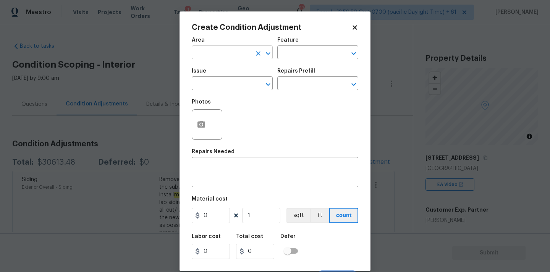
click at [229, 55] on input "text" at bounding box center [222, 53] width 60 height 12
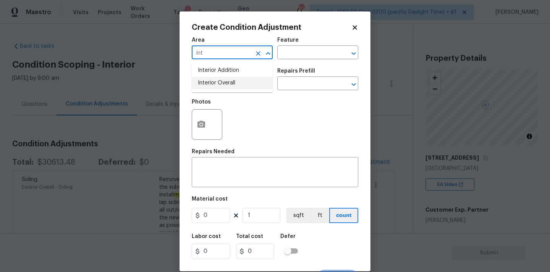
click at [227, 82] on li "Interior Overall" at bounding box center [232, 83] width 81 height 13
type input "Interior Overall"
click at [227, 83] on input "text" at bounding box center [222, 84] width 60 height 12
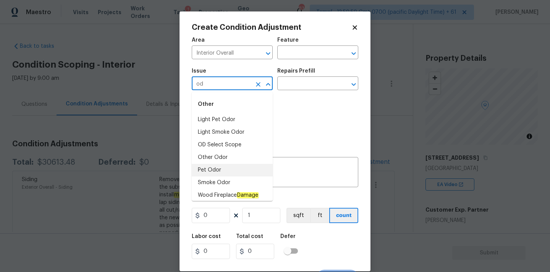
click at [232, 166] on li "Pet Odor" at bounding box center [232, 170] width 81 height 13
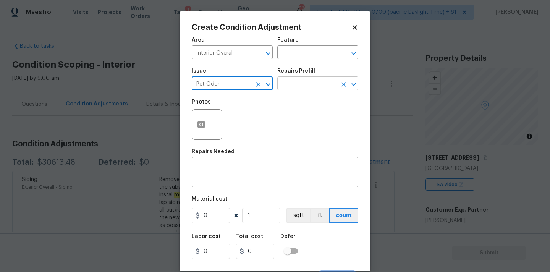
type input "Pet Odor"
click at [318, 86] on input "text" at bounding box center [307, 84] width 60 height 12
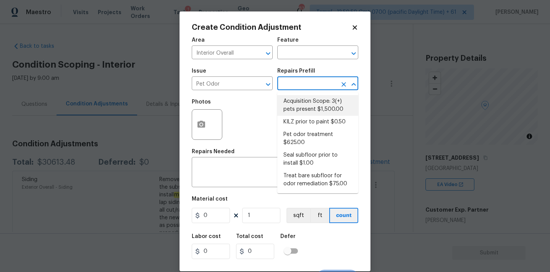
click at [316, 104] on li "Acquisition Scope: 3(+) pets present $1,500.00" at bounding box center [317, 105] width 81 height 21
type textarea "Acquisition Scope: 3(+) pets present"
type input "1500"
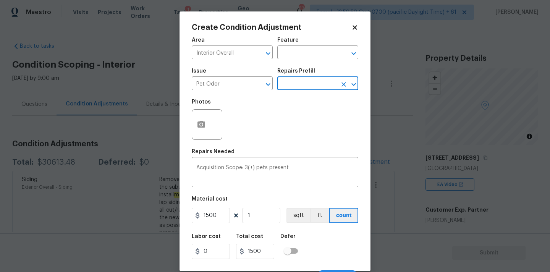
scroll to position [13, 0]
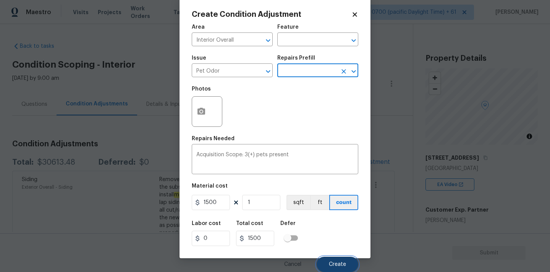
click at [331, 262] on span "Create" at bounding box center [337, 265] width 17 height 6
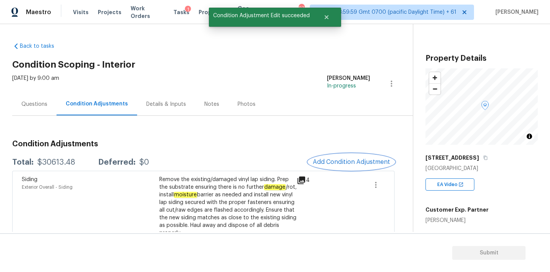
scroll to position [0, 0]
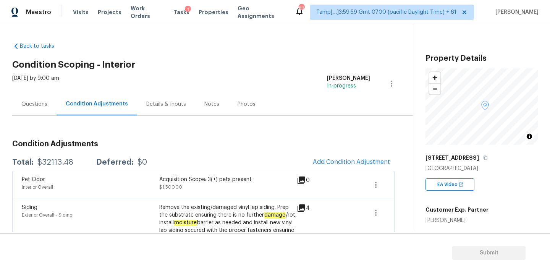
click at [45, 109] on div "Questions" at bounding box center [34, 104] width 44 height 23
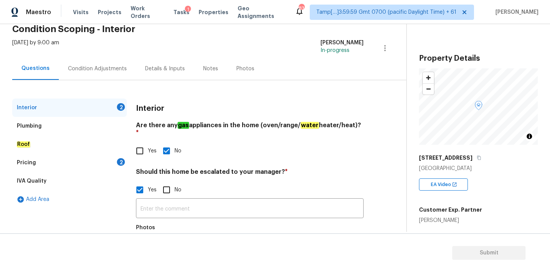
scroll to position [78, 0]
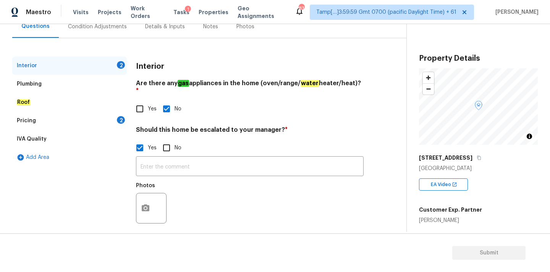
click at [47, 120] on div "Pricing 2" at bounding box center [69, 121] width 115 height 18
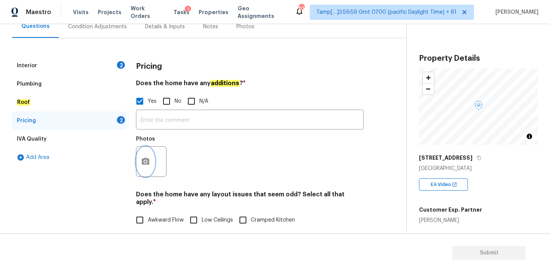
click at [141, 166] on button "button" at bounding box center [145, 162] width 18 height 30
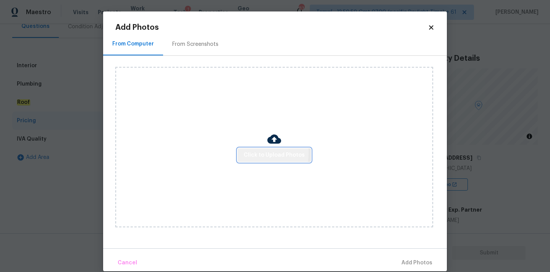
click at [247, 152] on span "Click to Upload Photos" at bounding box center [274, 156] width 61 height 10
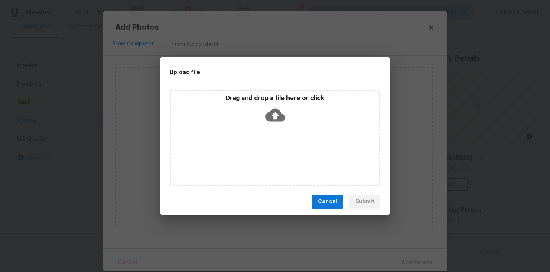
click at [272, 108] on icon at bounding box center [275, 114] width 19 height 19
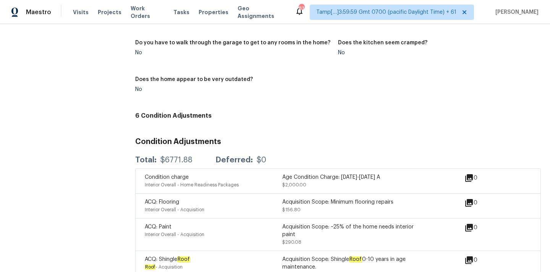
scroll to position [911, 0]
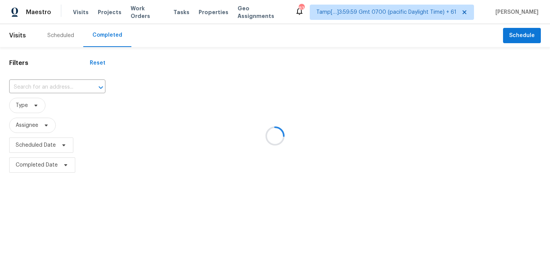
click at [23, 87] on div at bounding box center [275, 136] width 550 height 272
click at [30, 88] on div at bounding box center [275, 136] width 550 height 272
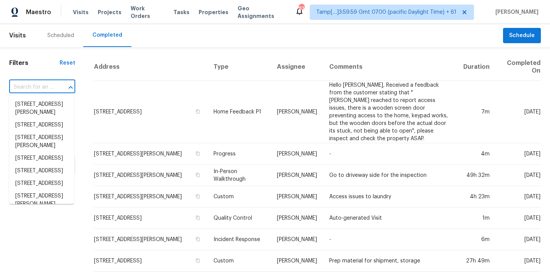
click at [45, 86] on input "text" at bounding box center [31, 87] width 45 height 12
paste input "4104 Woodway Ln, Hermitage, TN 37076"
type input "4104 Woodway Ln, Hermitage, TN 37076"
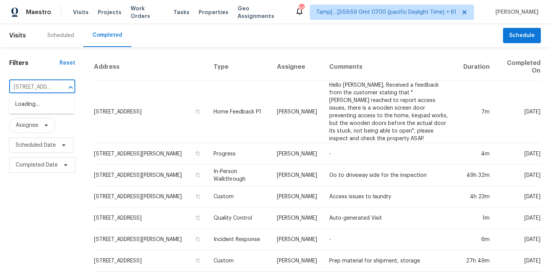
scroll to position [0, 62]
click at [46, 103] on li "4104 Woodway Ln, Hermitage, TN 37076" at bounding box center [41, 104] width 65 height 13
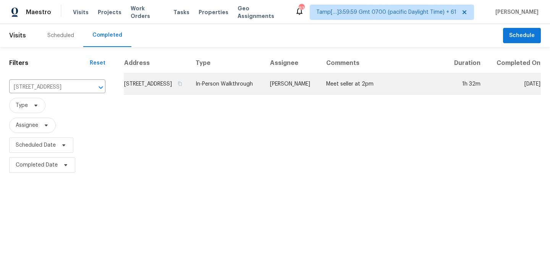
click at [264, 86] on td "In-Person Walkthrough" at bounding box center [226, 83] width 74 height 21
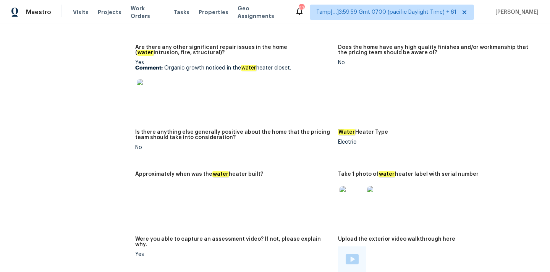
scroll to position [1310, 0]
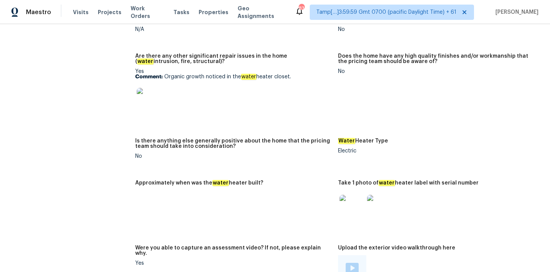
click at [152, 96] on img at bounding box center [149, 100] width 24 height 24
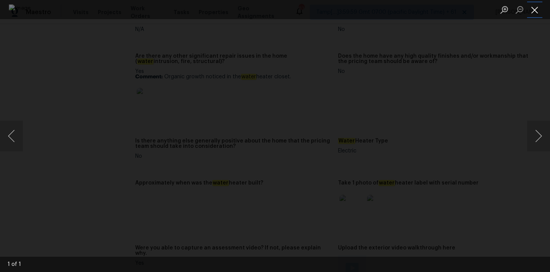
click at [534, 14] on button "Close lightbox" at bounding box center [534, 9] width 15 height 13
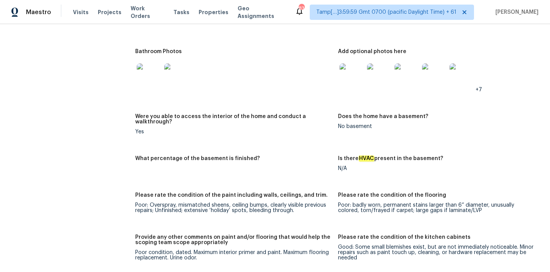
scroll to position [1537, 0]
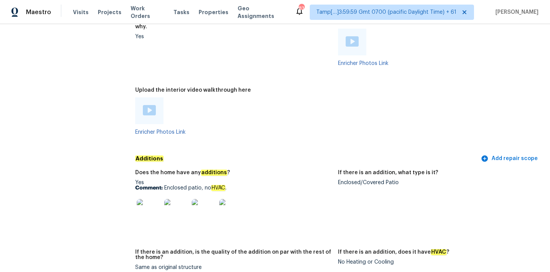
click at [343, 180] on div "Enclosed/Covered Patio" at bounding box center [436, 182] width 197 height 5
click at [141, 209] on img at bounding box center [149, 211] width 24 height 24
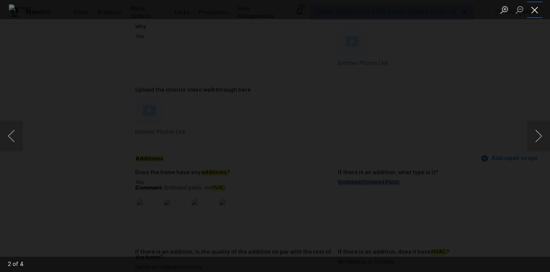
click at [537, 9] on button "Close lightbox" at bounding box center [534, 9] width 15 height 13
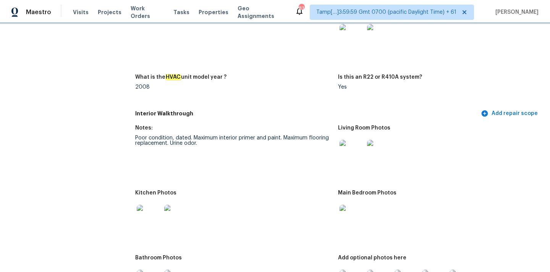
scroll to position [776, 0]
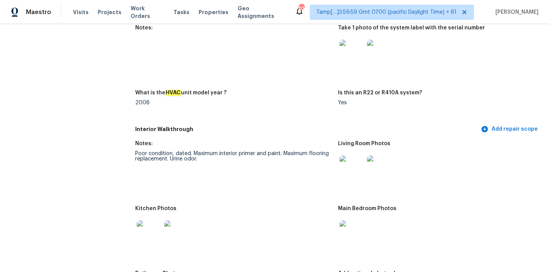
click at [343, 161] on img at bounding box center [352, 167] width 24 height 24
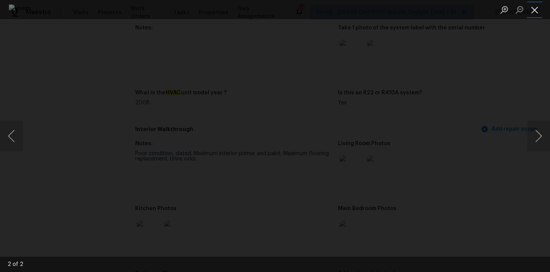
click at [540, 8] on button "Close lightbox" at bounding box center [534, 9] width 15 height 13
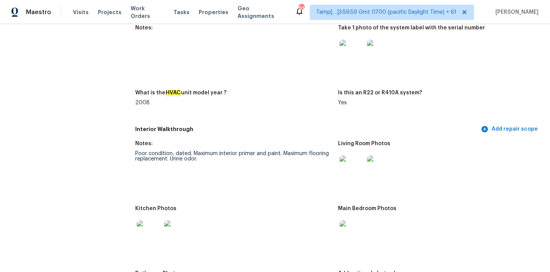
click at [350, 226] on img at bounding box center [352, 232] width 24 height 24
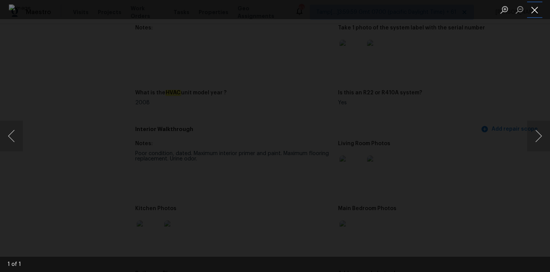
click at [534, 13] on button "Close lightbox" at bounding box center [534, 9] width 15 height 13
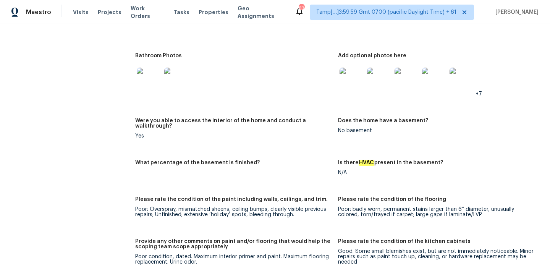
scroll to position [928, 0]
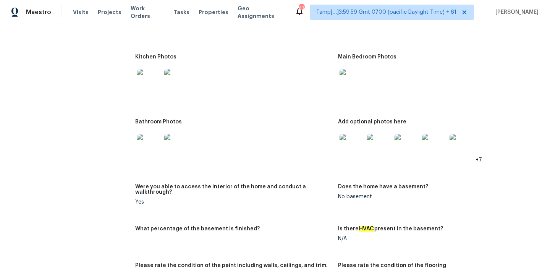
click at [148, 76] on img at bounding box center [149, 81] width 24 height 24
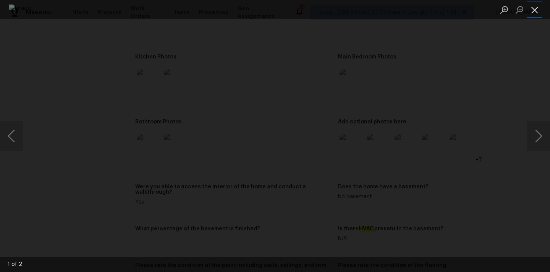
click at [538, 8] on button "Close lightbox" at bounding box center [534, 9] width 15 height 13
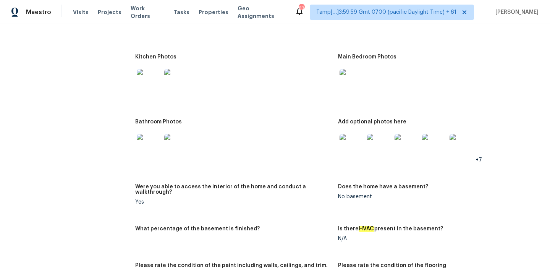
click at [144, 139] on img at bounding box center [149, 146] width 24 height 24
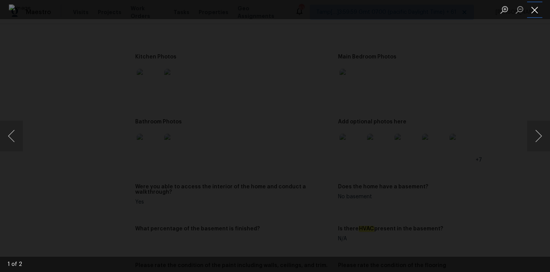
click at [536, 8] on button "Close lightbox" at bounding box center [534, 9] width 15 height 13
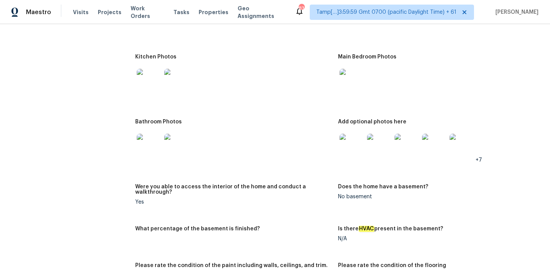
click at [358, 136] on img at bounding box center [352, 146] width 24 height 24
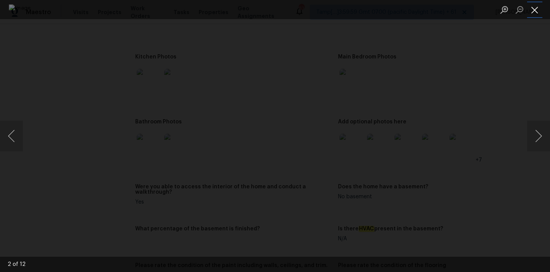
click at [536, 12] on button "Close lightbox" at bounding box center [534, 9] width 15 height 13
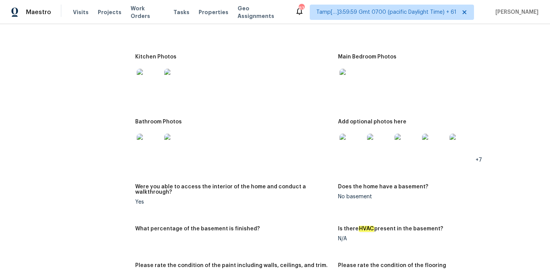
scroll to position [1229, 0]
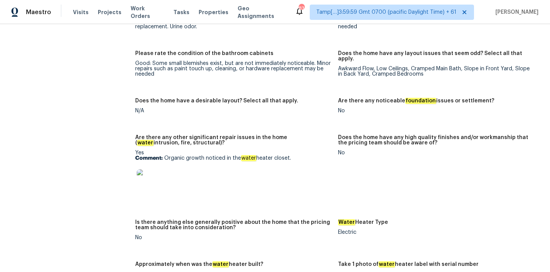
click at [167, 154] on div "Yes Comment: Organic growth noticed in the water heater closet." at bounding box center [233, 174] width 197 height 48
drag, startPoint x: 165, startPoint y: 148, endPoint x: 299, endPoint y: 152, distance: 134.1
click at [299, 152] on div "Yes Comment: Organic growth noticed in the water heater closet." at bounding box center [233, 174] width 197 height 48
copy p "Organic growth noticed in the water heater closet."
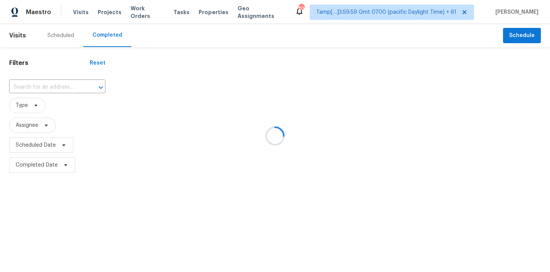
click at [29, 86] on div at bounding box center [275, 136] width 550 height 272
click at [46, 84] on div at bounding box center [275, 136] width 550 height 272
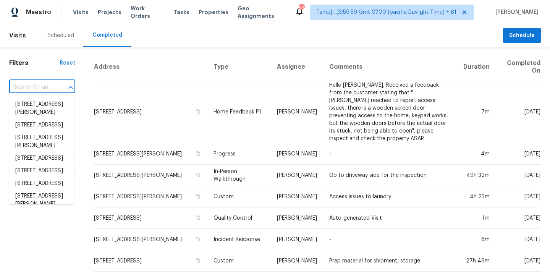
click at [18, 87] on input "text" at bounding box center [31, 87] width 45 height 12
paste input "10720 Midnight Dr, Indianapolis, IN 46239"
type input "10720 Midnight Dr, Indianapolis, IN 46239"
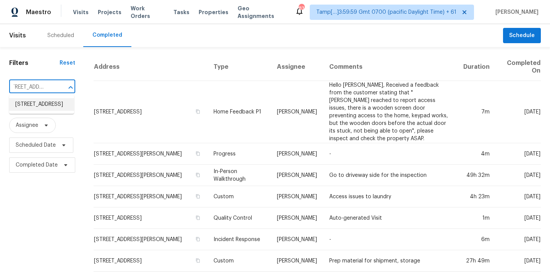
click at [37, 106] on li "10720 Midnight Dr, Indianapolis, IN 46239" at bounding box center [41, 104] width 65 height 13
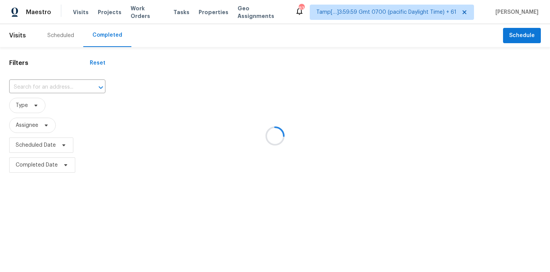
type input "10720 Midnight Dr, Indianapolis, IN 46239"
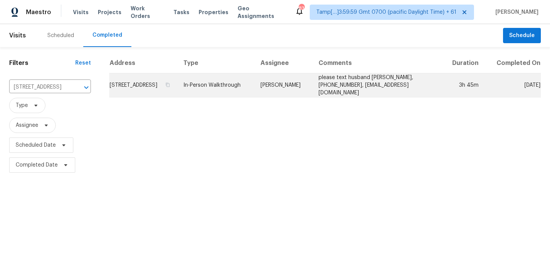
click at [240, 95] on td "In-Person Walkthrough" at bounding box center [215, 85] width 77 height 24
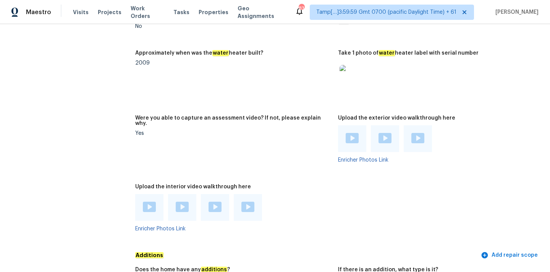
scroll to position [1585, 0]
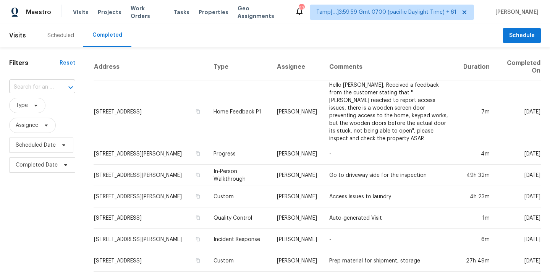
click at [40, 88] on input "text" at bounding box center [31, 87] width 45 height 12
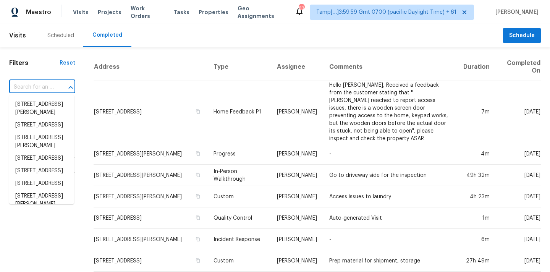
paste input "[STREET_ADDRESS][PERSON_NAME]"
type input "3260 Gould Way, Sacramento, CA 95827"
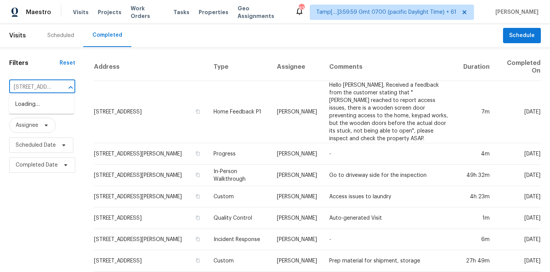
scroll to position [0, 62]
click at [42, 106] on li "3260 Gould Way, Sacramento, CA 95827" at bounding box center [41, 108] width 65 height 21
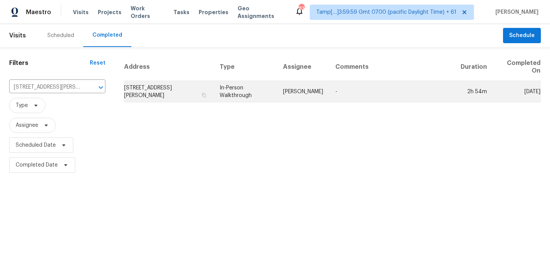
click at [292, 91] on td "Marcos Reyes" at bounding box center [303, 91] width 52 height 21
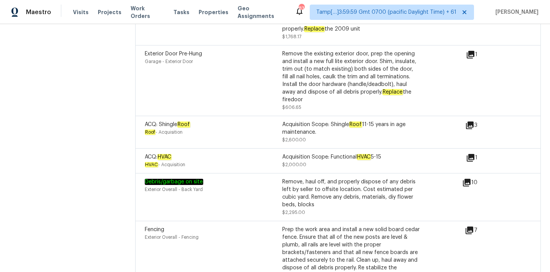
scroll to position [2499, 0]
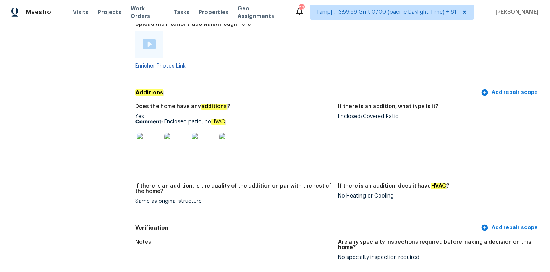
scroll to position [1605, 0]
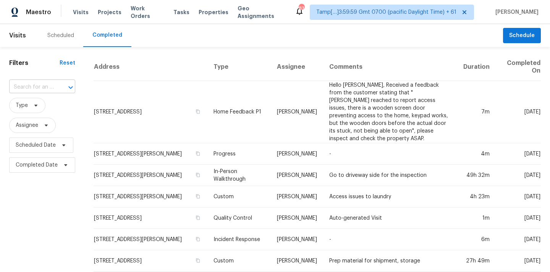
click at [40, 84] on input "text" at bounding box center [31, 87] width 45 height 12
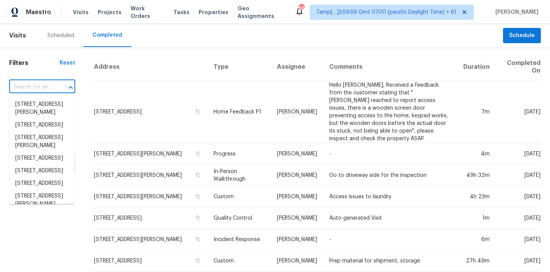
paste input "[STREET_ADDRESS]"
type input "[STREET_ADDRESS]"
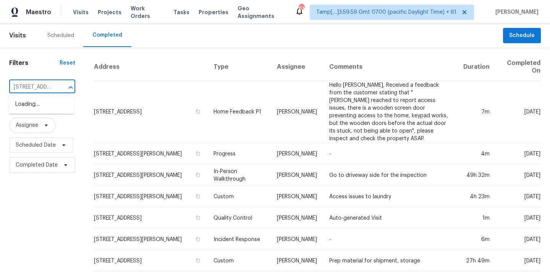
scroll to position [0, 44]
click at [38, 108] on li "[STREET_ADDRESS]" at bounding box center [41, 104] width 65 height 13
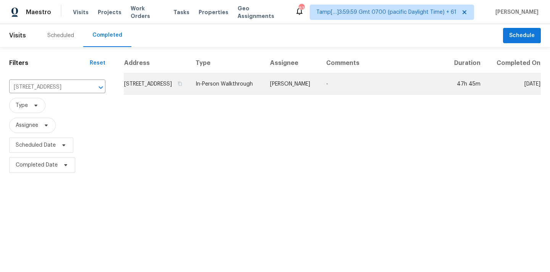
click at [320, 92] on td "[PERSON_NAME]" at bounding box center [292, 83] width 56 height 21
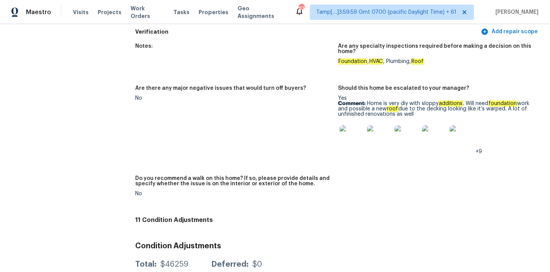
scroll to position [1886, 0]
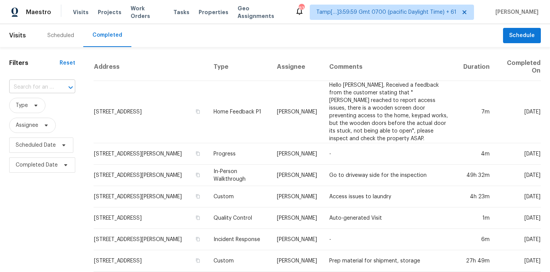
click at [32, 84] on input "text" at bounding box center [31, 87] width 45 height 12
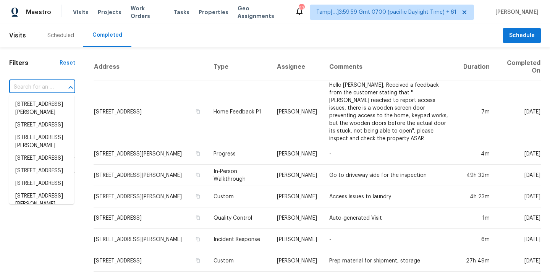
paste input "[STREET_ADDRESS]"
type input "[STREET_ADDRESS]"
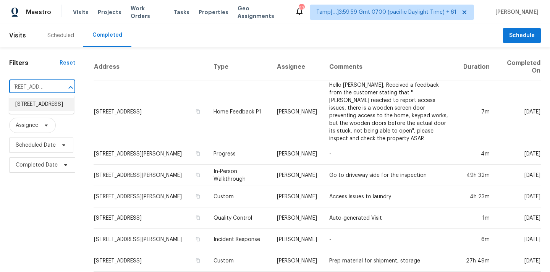
click at [39, 104] on li "1676 Yellowstone Ave, Lewisville, TX 75077" at bounding box center [41, 104] width 65 height 13
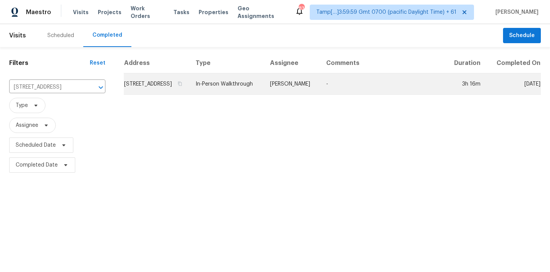
click at [264, 94] on td "In-Person Walkthrough" at bounding box center [226, 83] width 74 height 21
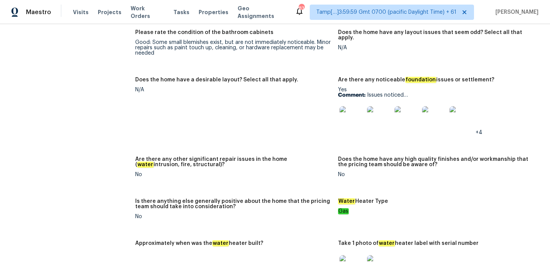
scroll to position [1149, 0]
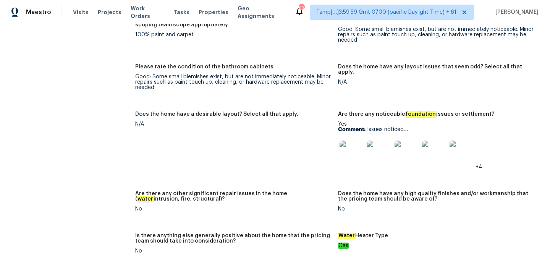
click at [352, 141] on img at bounding box center [352, 153] width 24 height 24
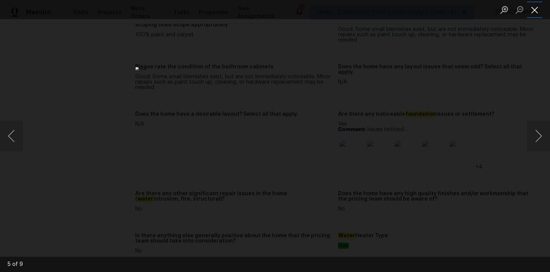
click at [540, 10] on button "Close lightbox" at bounding box center [534, 9] width 15 height 13
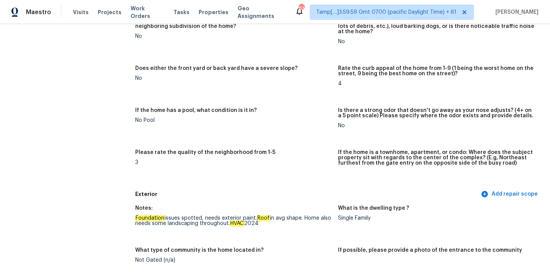
scroll to position [0, 0]
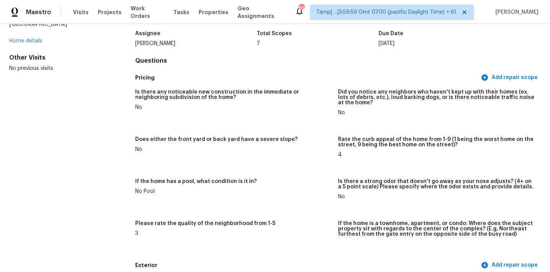
click at [377, 180] on h5 "Is there a strong odor that doesn't go away as your nose adjusts? (4+ on a 5 po…" at bounding box center [436, 184] width 197 height 11
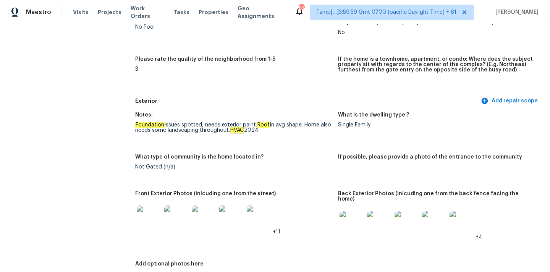
scroll to position [212, 0]
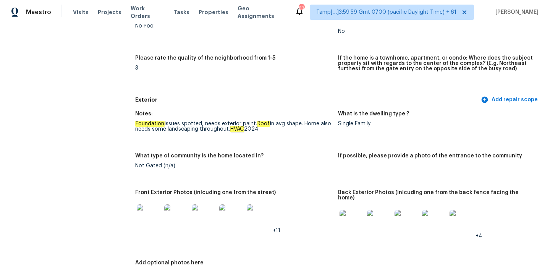
drag, startPoint x: 137, startPoint y: 124, endPoint x: 194, endPoint y: 125, distance: 57.7
click at [194, 125] on div "Foundation issues spotted, needs exterior paint. Roof in avg shape. Home also n…" at bounding box center [233, 126] width 197 height 11
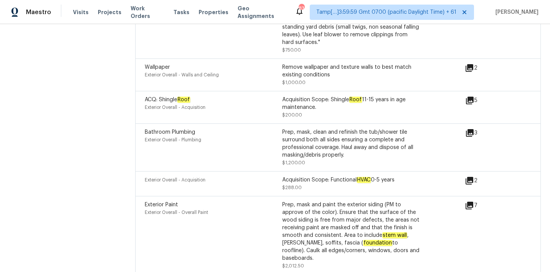
scroll to position [2019, 0]
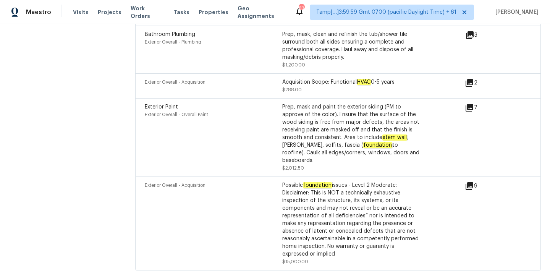
click at [469, 181] on icon at bounding box center [469, 185] width 9 height 9
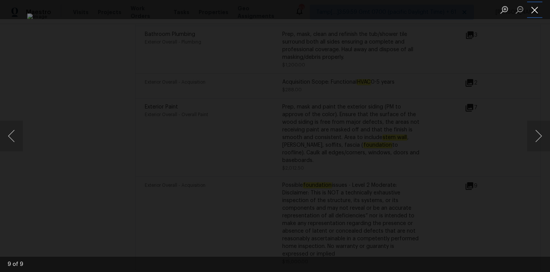
click at [532, 13] on button "Close lightbox" at bounding box center [534, 9] width 15 height 13
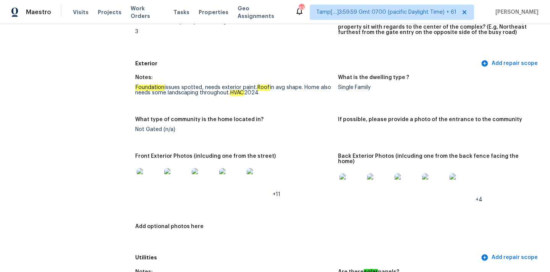
scroll to position [249, 0]
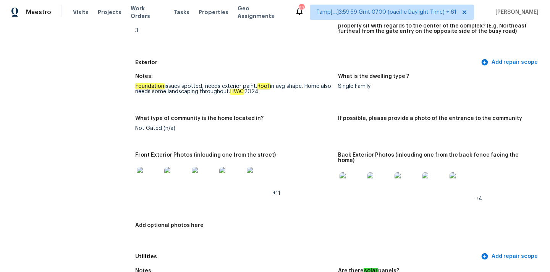
drag, startPoint x: 136, startPoint y: 87, endPoint x: 241, endPoint y: 102, distance: 106.5
click at [241, 102] on figure "Notes: Foundation issues spotted, needs exterior paint. Roof in avg shape. Home…" at bounding box center [236, 90] width 203 height 33
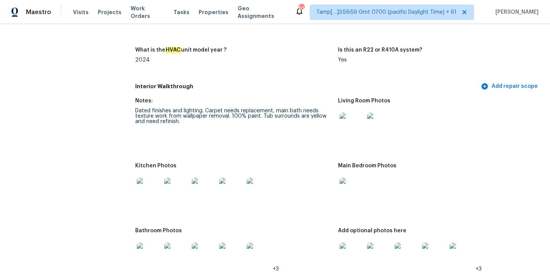
scroll to position [753, 0]
drag, startPoint x: 136, startPoint y: 106, endPoint x: 203, endPoint y: 106, distance: 66.9
click at [203, 108] on div "Dated finishes and lighting. Carpet needs replacement, main bath needs texture …" at bounding box center [233, 116] width 197 height 16
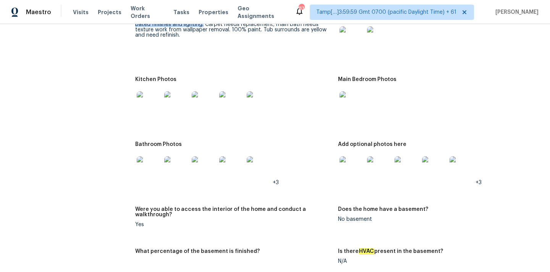
scroll to position [792, 0]
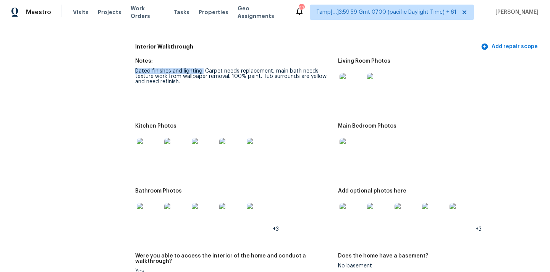
click at [346, 85] on img at bounding box center [352, 85] width 24 height 24
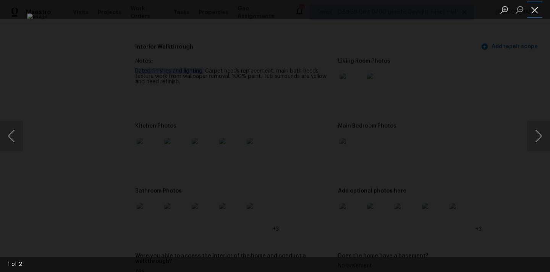
click at [534, 8] on button "Close lightbox" at bounding box center [534, 9] width 15 height 13
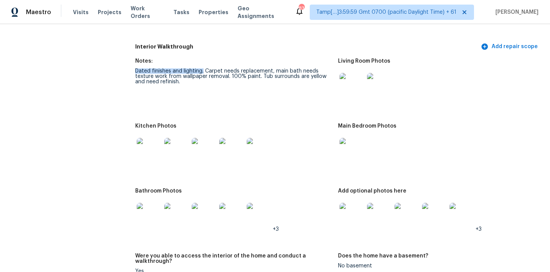
click at [348, 146] on img at bounding box center [352, 150] width 24 height 24
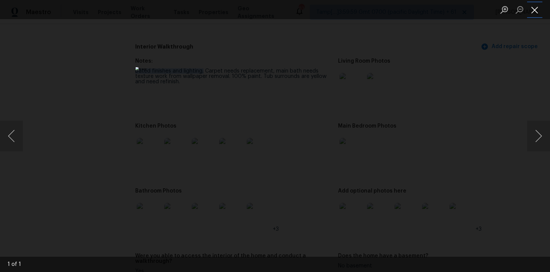
click at [532, 9] on button "Close lightbox" at bounding box center [534, 9] width 15 height 13
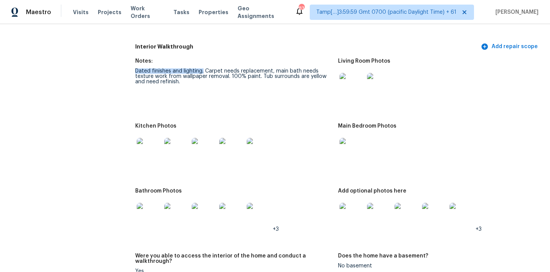
click at [152, 149] on img at bounding box center [149, 150] width 24 height 24
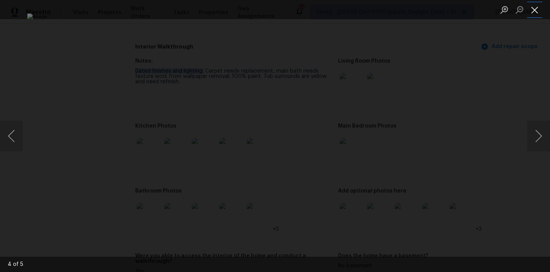
click at [534, 10] on button "Close lightbox" at bounding box center [534, 9] width 15 height 13
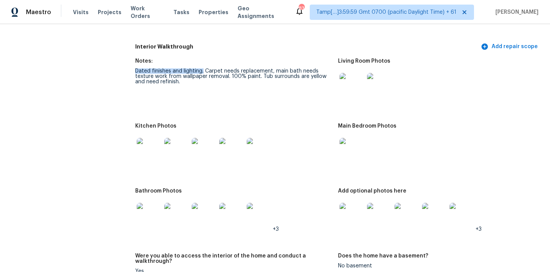
click at [148, 207] on img at bounding box center [149, 215] width 24 height 24
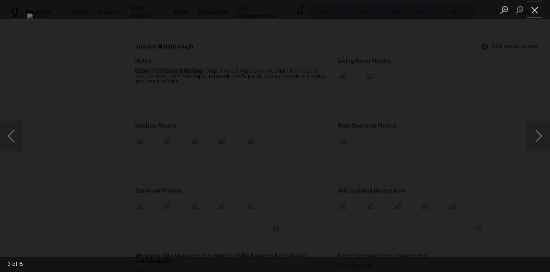
click at [534, 7] on button "Close lightbox" at bounding box center [534, 9] width 15 height 13
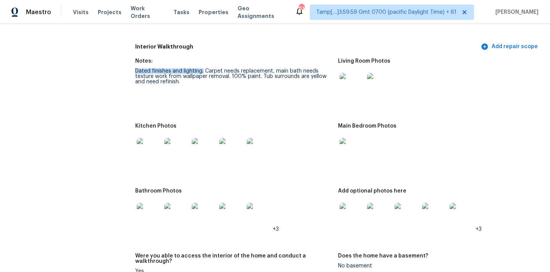
click at [345, 207] on img at bounding box center [352, 215] width 24 height 24
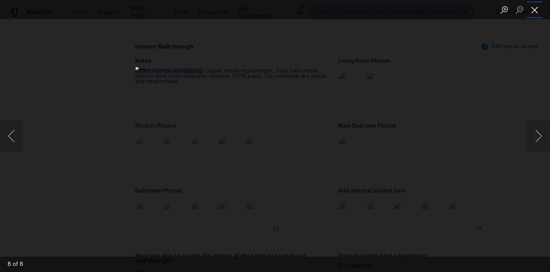
click at [532, 12] on button "Close lightbox" at bounding box center [534, 9] width 15 height 13
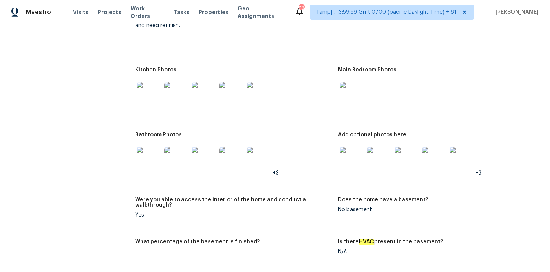
scroll to position [820, 0]
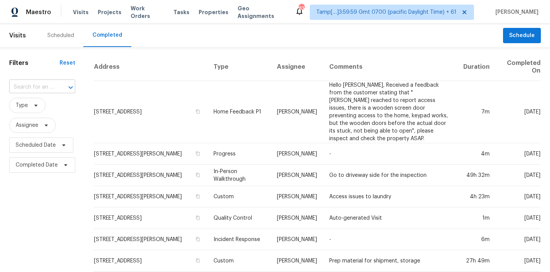
click at [31, 90] on input "text" at bounding box center [31, 87] width 45 height 12
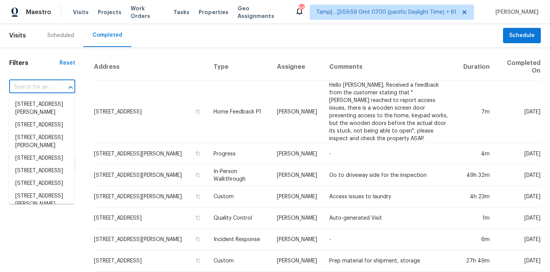
paste input "[STREET_ADDRESS]"
type input "[STREET_ADDRESS]"
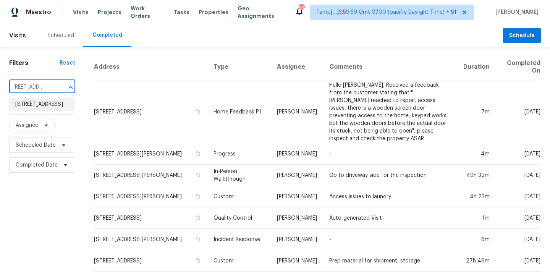
click at [32, 110] on li "[STREET_ADDRESS]" at bounding box center [41, 104] width 65 height 13
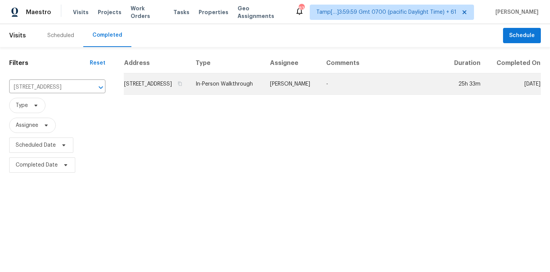
click at [301, 88] on td "[PERSON_NAME]" at bounding box center [292, 83] width 56 height 21
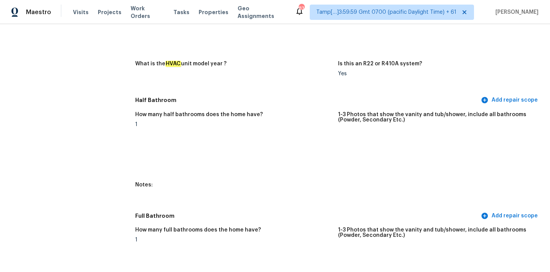
scroll to position [829, 0]
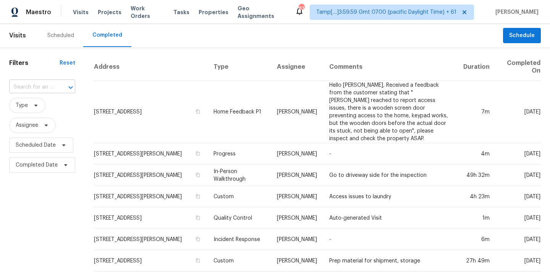
click at [38, 85] on input "text" at bounding box center [31, 87] width 45 height 12
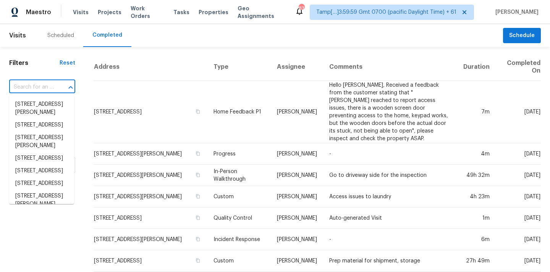
paste input "[STREET_ADDRESS]"
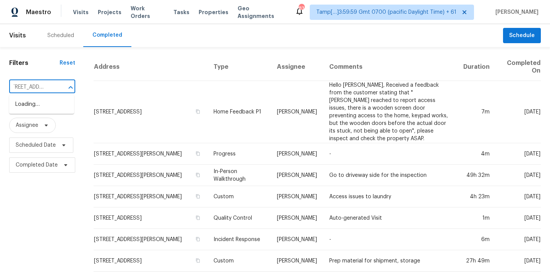
type input "[STREET_ADDRESS]"
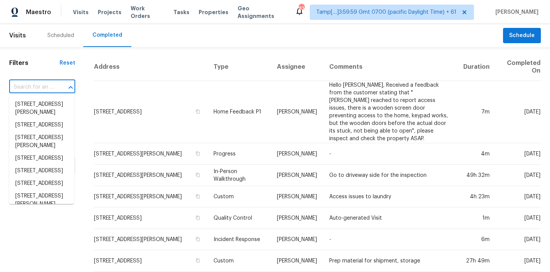
scroll to position [0, 0]
paste input "177 County Road 3479C, Cleveland, TX 77327"
type input "177 County Road 3479C, Cleveland, TX 77327"
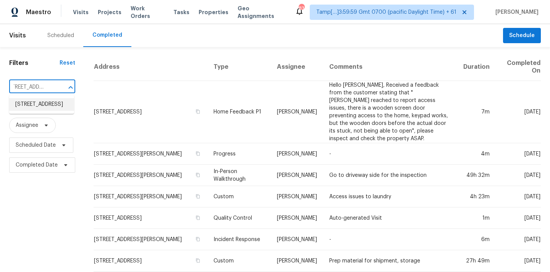
click at [43, 105] on li "177 County Road 3479C, Cleveland, TX 77327" at bounding box center [41, 104] width 65 height 13
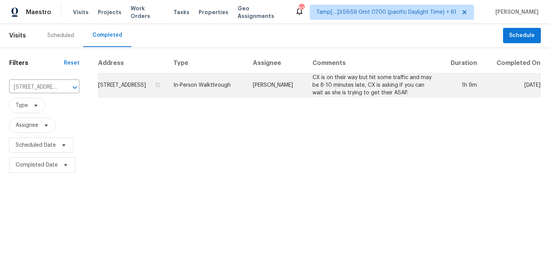
click at [288, 94] on td "Tyler Waltz" at bounding box center [277, 85] width 60 height 24
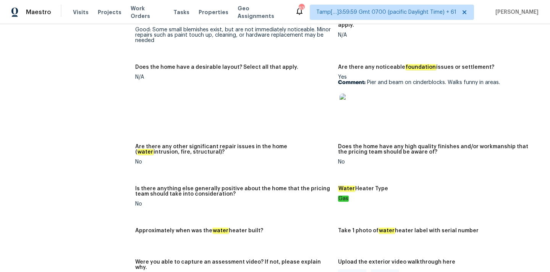
scroll to position [1256, 0]
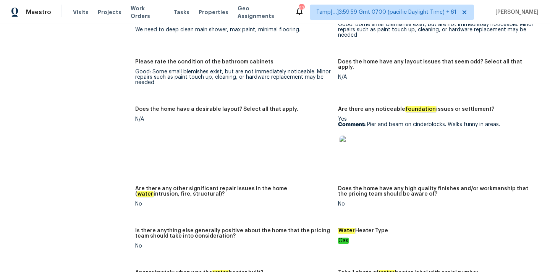
click at [354, 136] on img at bounding box center [352, 148] width 24 height 24
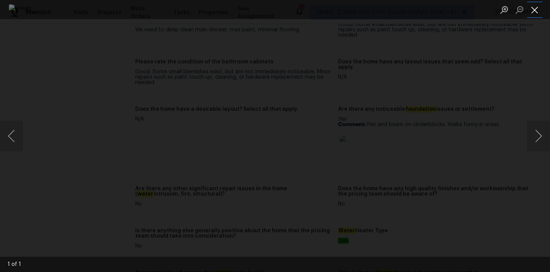
click at [532, 9] on button "Close lightbox" at bounding box center [534, 9] width 15 height 13
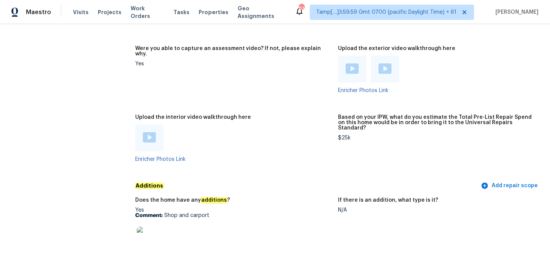
scroll to position [1543, 0]
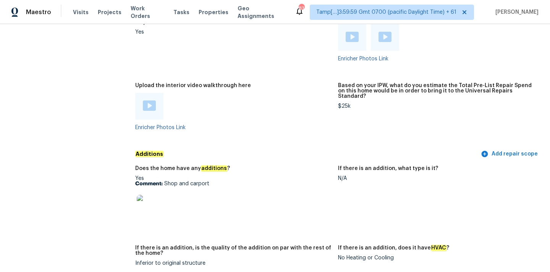
click at [147, 198] on img at bounding box center [149, 207] width 24 height 24
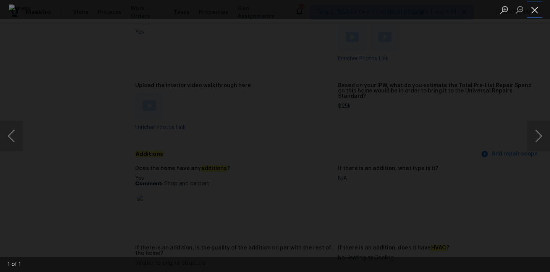
click at [536, 12] on button "Close lightbox" at bounding box center [534, 9] width 15 height 13
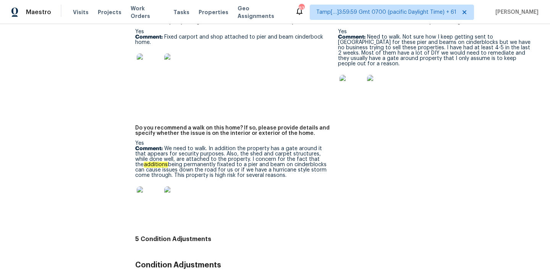
scroll to position [1876, 0]
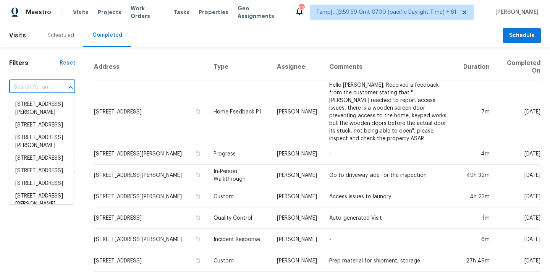
click at [17, 84] on input "text" at bounding box center [31, 87] width 45 height 12
paste input "[STREET_ADDRESS]"
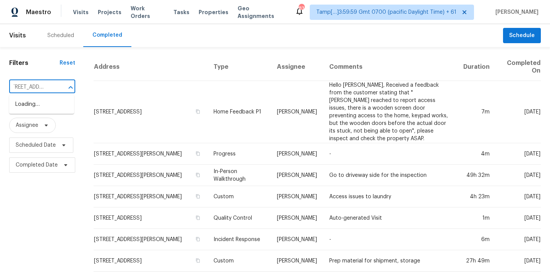
type input "[STREET_ADDRESS]"
click at [23, 111] on li "[STREET_ADDRESS]" at bounding box center [41, 104] width 65 height 13
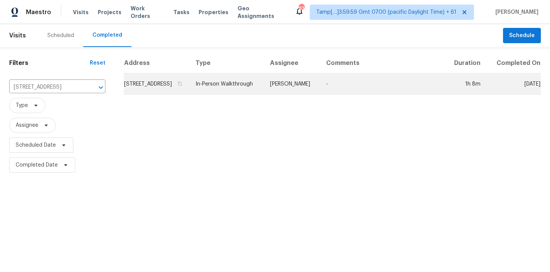
click at [293, 91] on td "[PERSON_NAME]" at bounding box center [292, 83] width 56 height 21
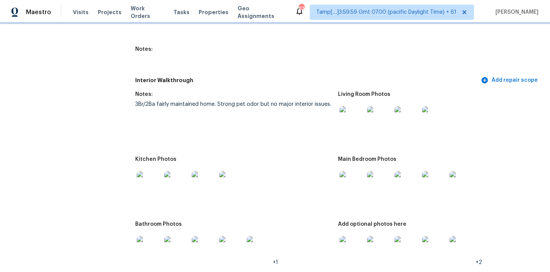
scroll to position [883, 0]
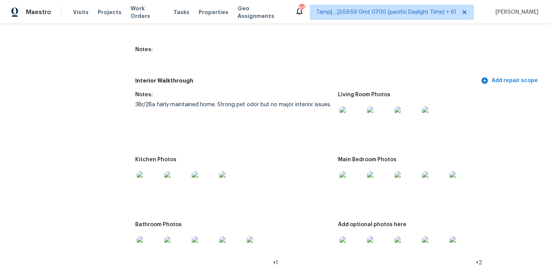
click at [350, 107] on img at bounding box center [352, 119] width 24 height 24
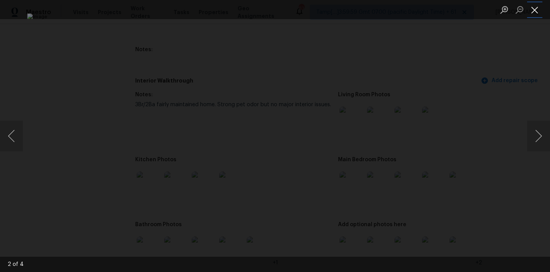
click at [534, 8] on button "Close lightbox" at bounding box center [534, 9] width 15 height 13
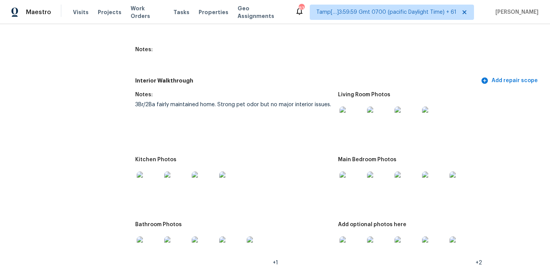
click at [351, 175] on img at bounding box center [352, 184] width 24 height 24
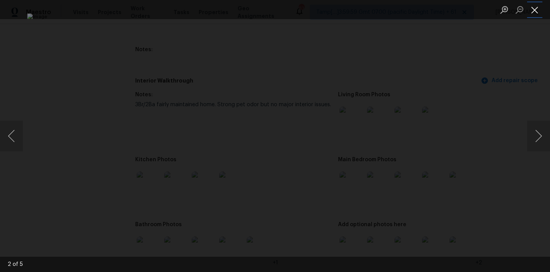
click at [536, 10] on button "Close lightbox" at bounding box center [534, 9] width 15 height 13
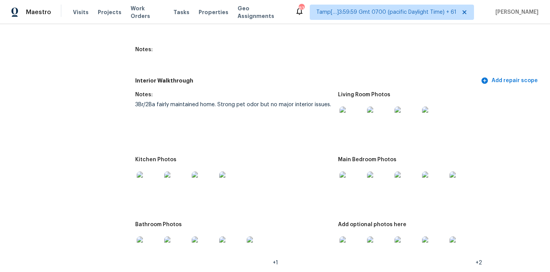
click at [348, 243] on img at bounding box center [352, 248] width 24 height 24
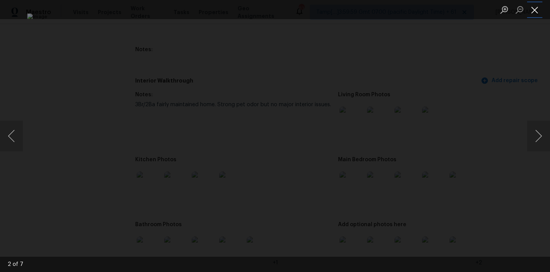
click at [534, 9] on button "Close lightbox" at bounding box center [534, 9] width 15 height 13
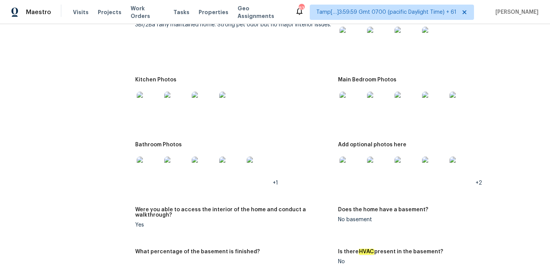
scroll to position [991, 0]
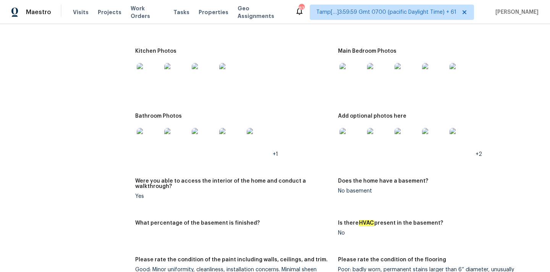
click at [146, 66] on img at bounding box center [149, 75] width 24 height 24
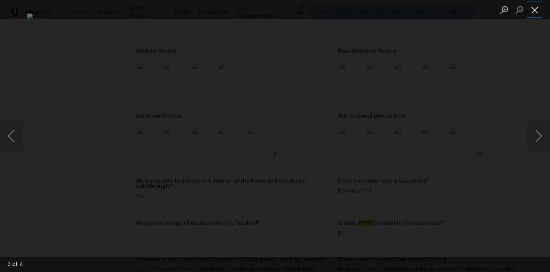
click at [533, 6] on button "Close lightbox" at bounding box center [534, 9] width 15 height 13
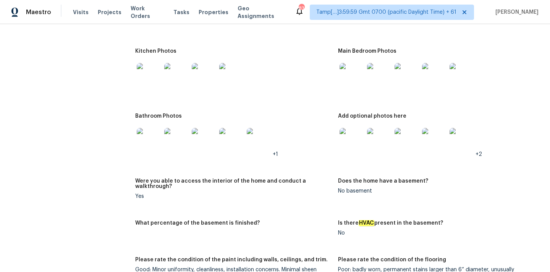
click at [155, 137] on img at bounding box center [149, 140] width 24 height 24
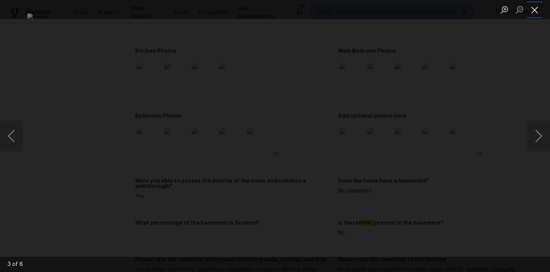
click at [538, 8] on button "Close lightbox" at bounding box center [534, 9] width 15 height 13
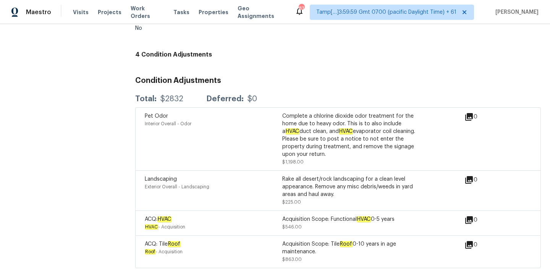
scroll to position [1888, 0]
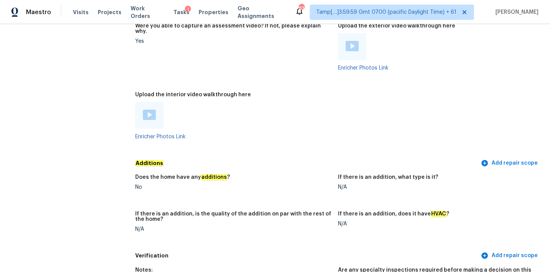
scroll to position [1486, 0]
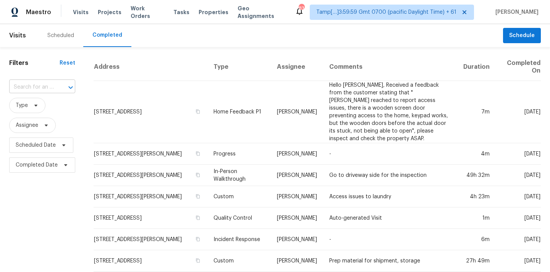
click at [35, 85] on input "text" at bounding box center [31, 87] width 45 height 12
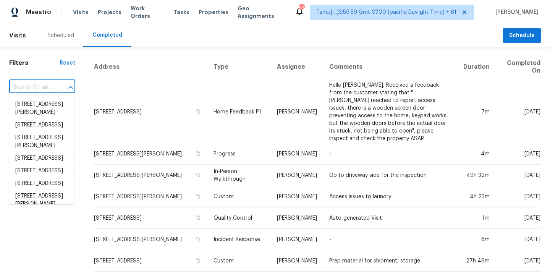
paste input "2401 W Avenue P12, Palmdale, CA 93551"
type input "2401 W Avenue P12, Palmdale, CA 93551"
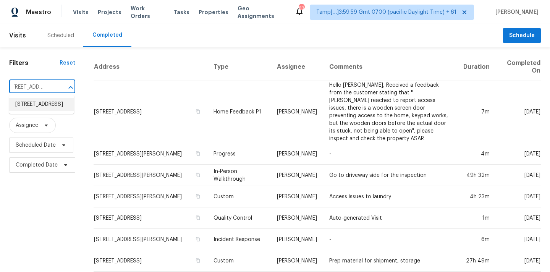
click at [35, 104] on li "2401 W Avenue P12, Palmdale, CA 93551" at bounding box center [41, 104] width 65 height 13
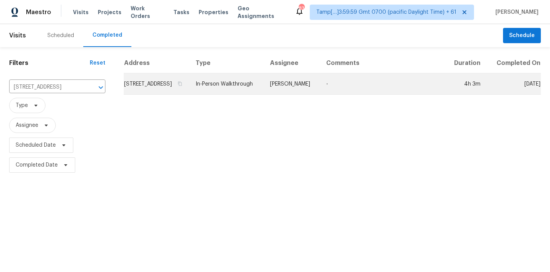
click at [253, 95] on td "In-Person Walkthrough" at bounding box center [226, 83] width 74 height 21
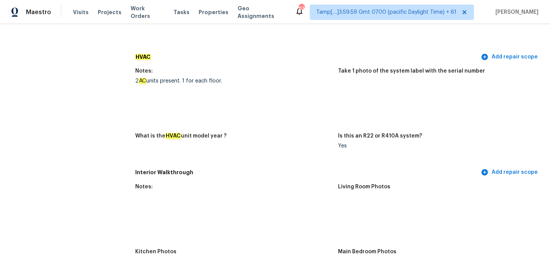
scroll to position [709, 0]
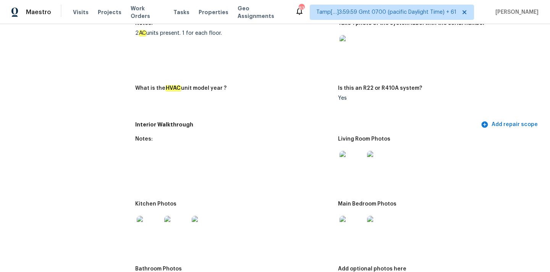
click at [350, 44] on img at bounding box center [352, 47] width 24 height 24
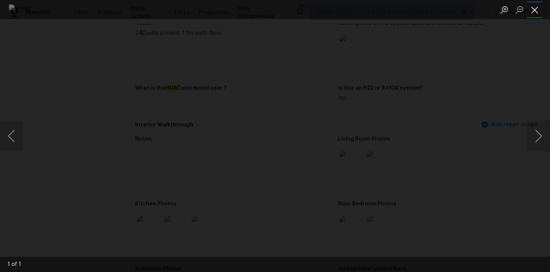
click at [539, 12] on button "Close lightbox" at bounding box center [534, 9] width 15 height 13
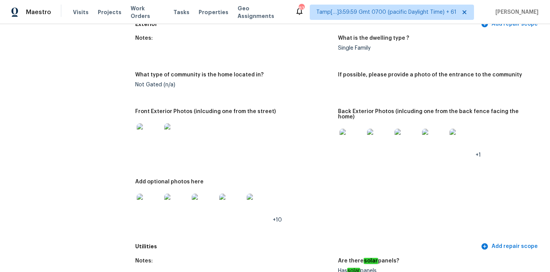
scroll to position [0, 0]
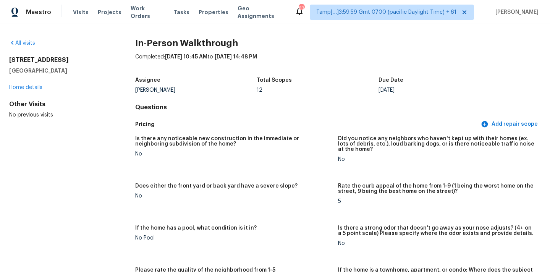
copy div "2401 W Avenue P12 Palmdale, CA 93551"
drag, startPoint x: 8, startPoint y: 60, endPoint x: 68, endPoint y: 71, distance: 61.1
click at [68, 71] on div "All visits 2401 W Avenue P12 Palmdale, CA 93551 Home details Other Visits No pr…" at bounding box center [275, 148] width 550 height 248
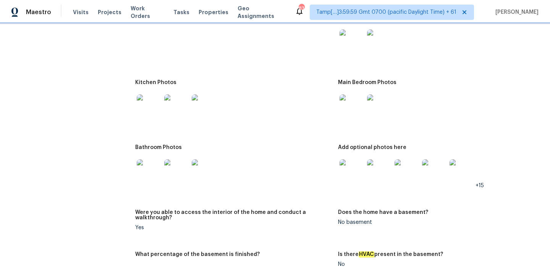
scroll to position [798, 0]
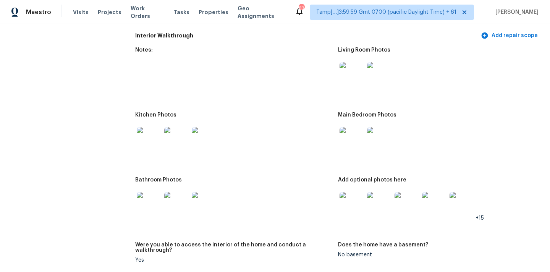
click at [348, 73] on img at bounding box center [352, 74] width 24 height 24
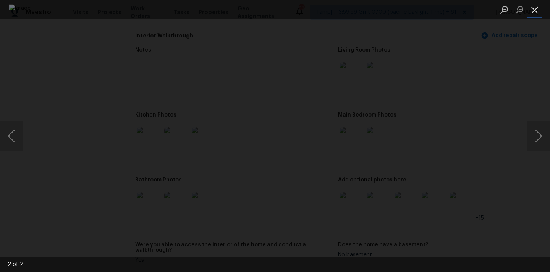
click at [534, 6] on button "Close lightbox" at bounding box center [534, 9] width 15 height 13
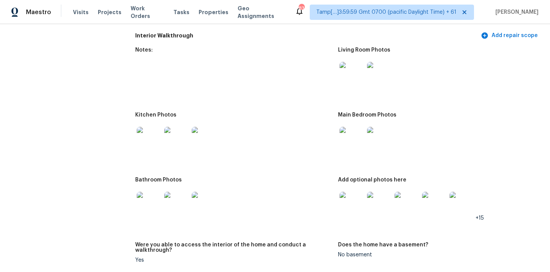
click at [346, 134] on img at bounding box center [352, 139] width 24 height 24
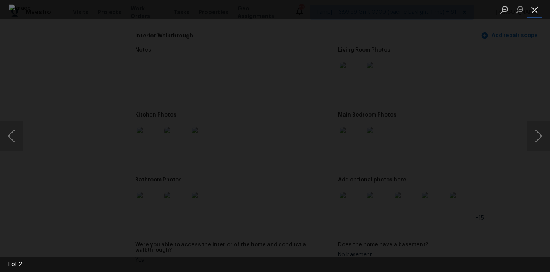
click at [538, 10] on button "Close lightbox" at bounding box center [534, 9] width 15 height 13
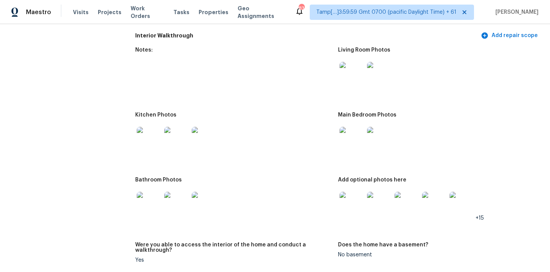
click at [148, 135] on img at bounding box center [149, 139] width 24 height 24
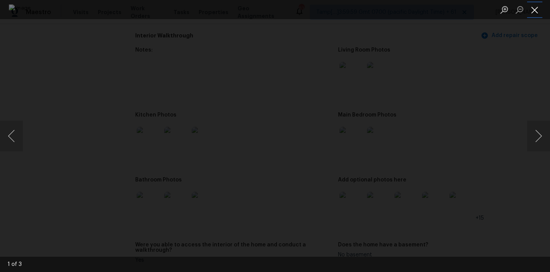
click at [533, 11] on button "Close lightbox" at bounding box center [534, 9] width 15 height 13
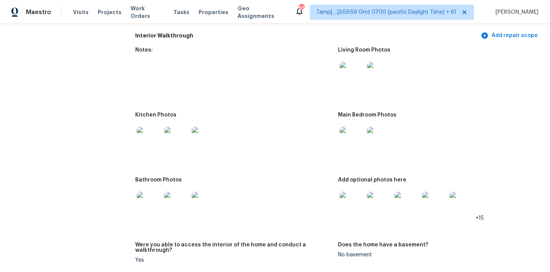
click at [142, 196] on img at bounding box center [149, 204] width 24 height 24
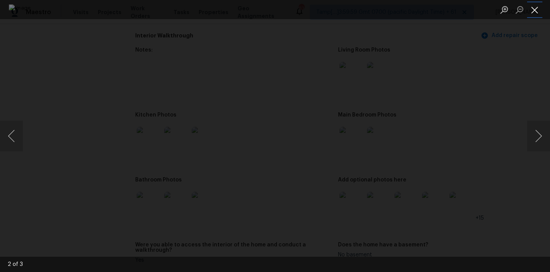
click at [533, 12] on button "Close lightbox" at bounding box center [534, 9] width 15 height 13
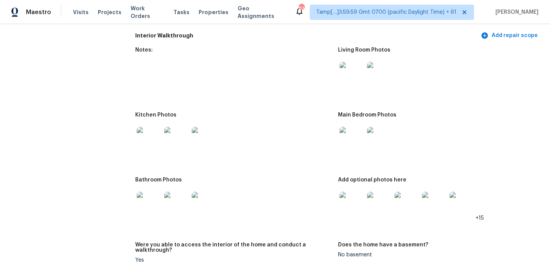
click at [350, 196] on img at bounding box center [352, 204] width 24 height 24
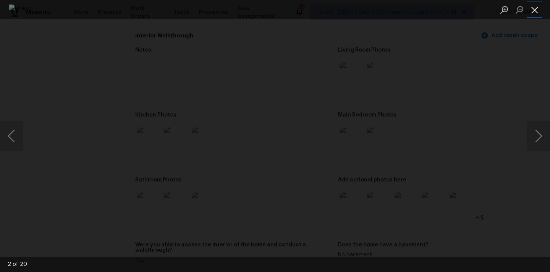
click at [532, 12] on button "Close lightbox" at bounding box center [534, 9] width 15 height 13
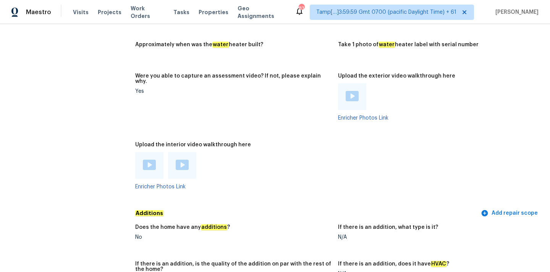
scroll to position [1366, 0]
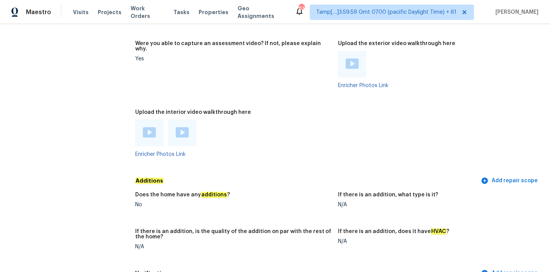
click at [145, 127] on img at bounding box center [149, 132] width 13 height 10
click at [185, 127] on img at bounding box center [182, 132] width 13 height 10
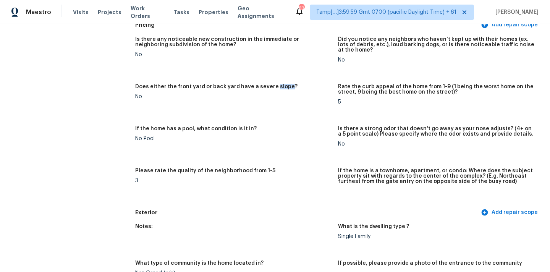
scroll to position [97, 0]
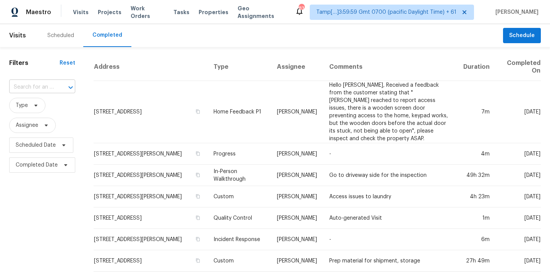
click at [27, 86] on input "text" at bounding box center [31, 87] width 45 height 12
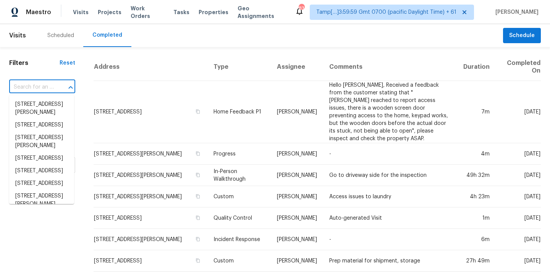
paste input "[STREET_ADDRESS]"
type input "[STREET_ADDRESS]"
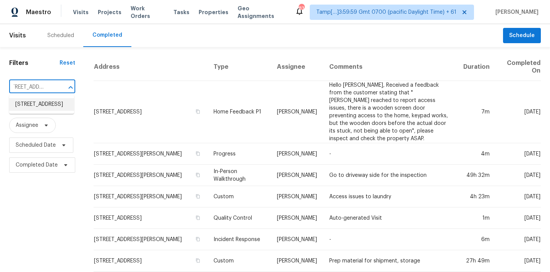
click at [43, 106] on li "506 W 9th St, Casa Grande, AZ 85122" at bounding box center [41, 104] width 65 height 13
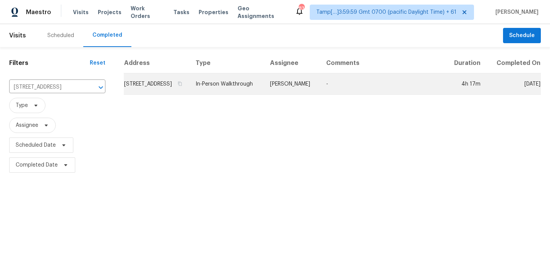
click at [309, 95] on td "Melissa Muralt-Ochoa" at bounding box center [292, 83] width 56 height 21
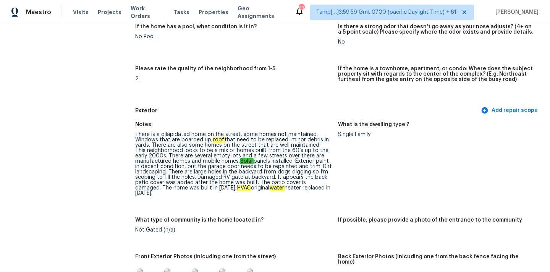
scroll to position [240, 0]
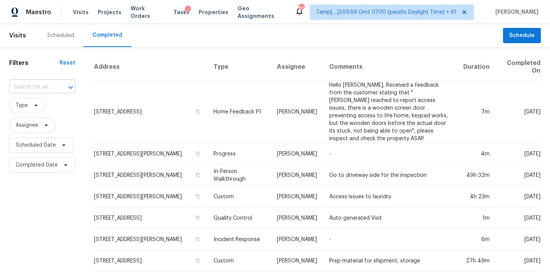
click at [31, 86] on input "text" at bounding box center [31, 87] width 45 height 12
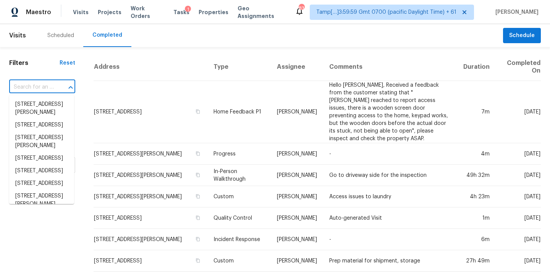
paste input "[STREET_ADDRESS]"
type input "[STREET_ADDRESS]"
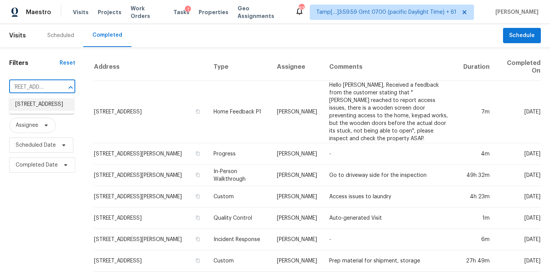
click at [38, 110] on li "[STREET_ADDRESS]" at bounding box center [41, 104] width 65 height 13
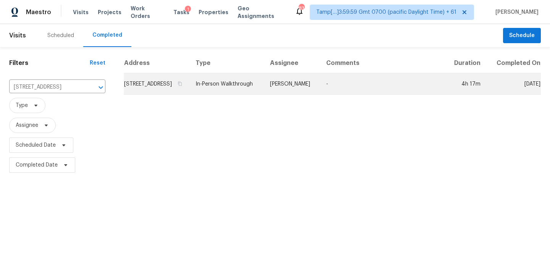
click at [312, 87] on td "[PERSON_NAME]" at bounding box center [292, 83] width 56 height 21
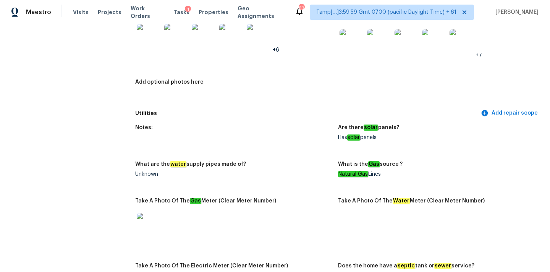
scroll to position [496, 0]
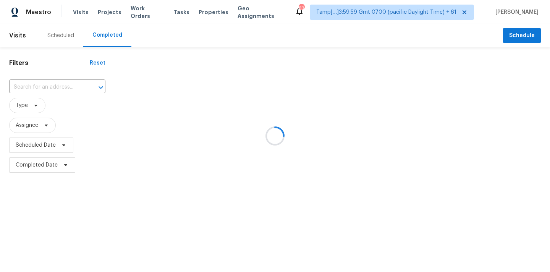
click at [48, 89] on div at bounding box center [275, 136] width 550 height 272
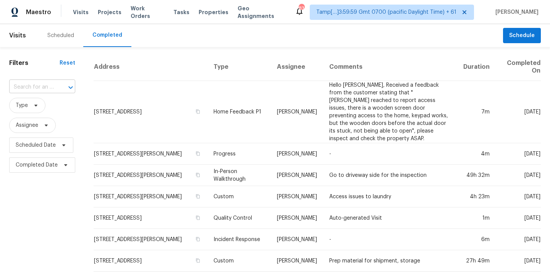
click at [21, 87] on input "text" at bounding box center [31, 87] width 45 height 12
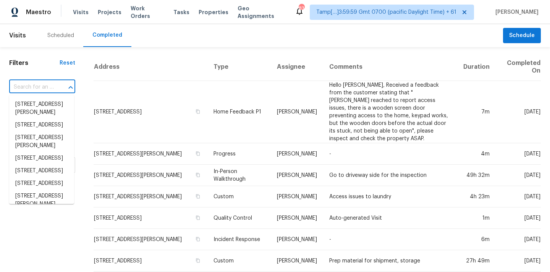
paste input "[STREET_ADDRESS]"
type input "[STREET_ADDRESS]"
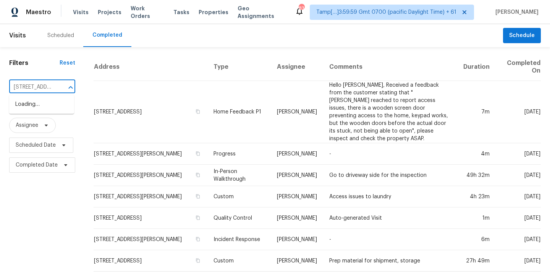
scroll to position [0, 58]
click at [33, 104] on li "[STREET_ADDRESS]" at bounding box center [41, 104] width 65 height 13
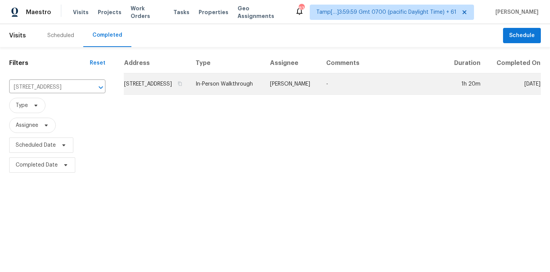
click at [317, 95] on td "[PERSON_NAME]" at bounding box center [292, 83] width 56 height 21
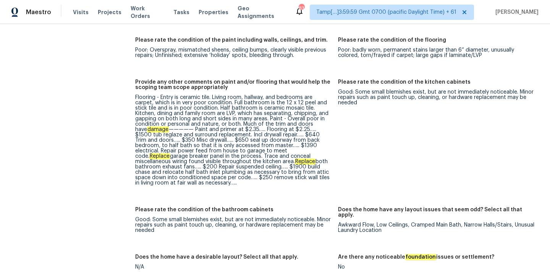
scroll to position [1227, 0]
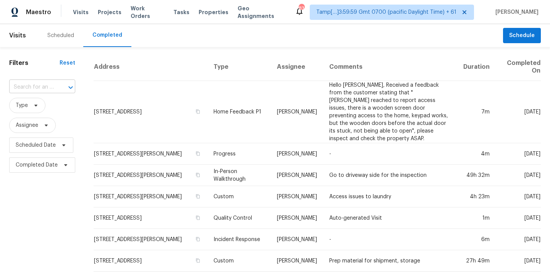
click at [31, 82] on input "text" at bounding box center [31, 87] width 45 height 12
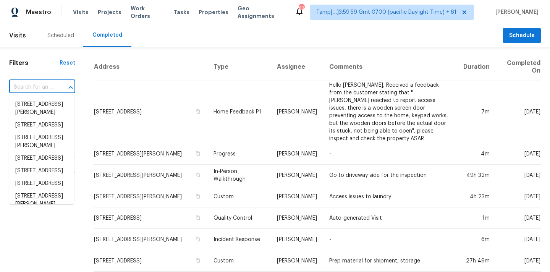
paste input "[STREET_ADDRESS]"
type input "[STREET_ADDRESS]"
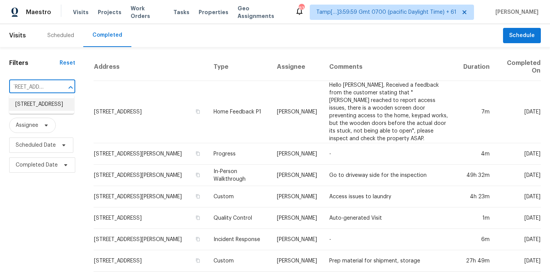
click at [37, 107] on li "[STREET_ADDRESS]" at bounding box center [41, 104] width 65 height 13
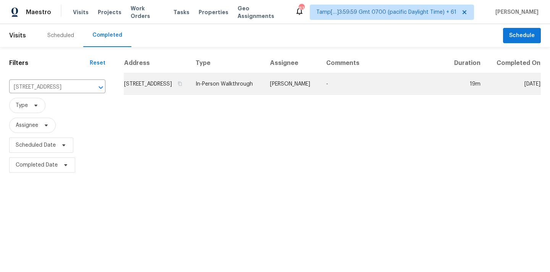
click at [319, 92] on td "[PERSON_NAME]" at bounding box center [292, 83] width 56 height 21
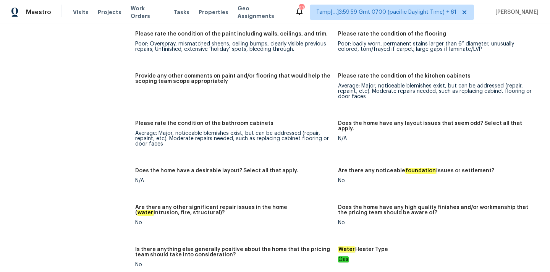
scroll to position [1109, 0]
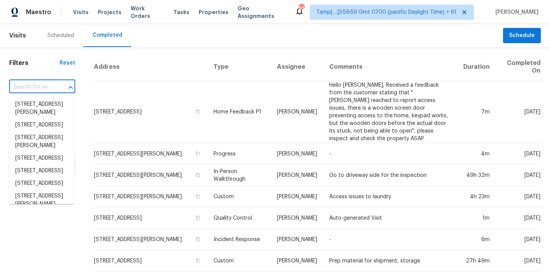
click at [29, 86] on input "text" at bounding box center [31, 87] width 45 height 12
paste input "[STREET_ADDRESS]"
type input "[STREET_ADDRESS]"
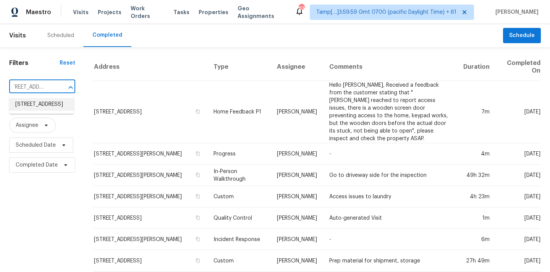
click at [44, 109] on li "[STREET_ADDRESS]" at bounding box center [41, 104] width 65 height 13
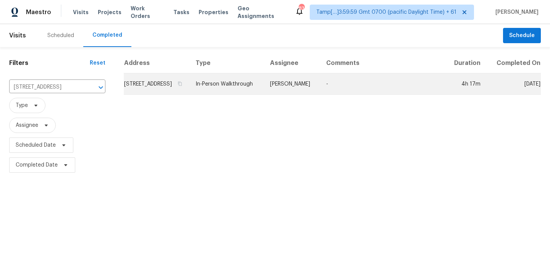
click at [219, 94] on td "In-Person Walkthrough" at bounding box center [226, 83] width 74 height 21
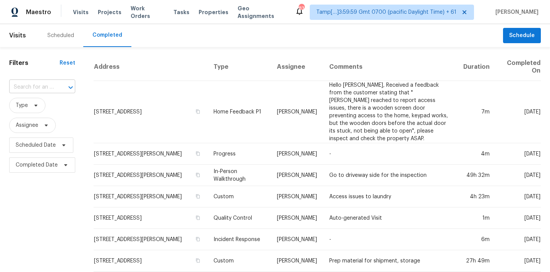
click at [27, 89] on input "text" at bounding box center [31, 87] width 45 height 12
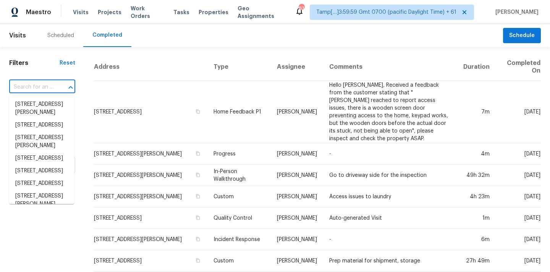
paste input "[STREET_ADDRESS]"
type input "[STREET_ADDRESS]"
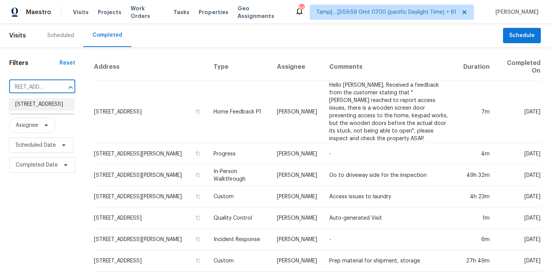
click at [32, 107] on li "[STREET_ADDRESS]" at bounding box center [41, 104] width 65 height 13
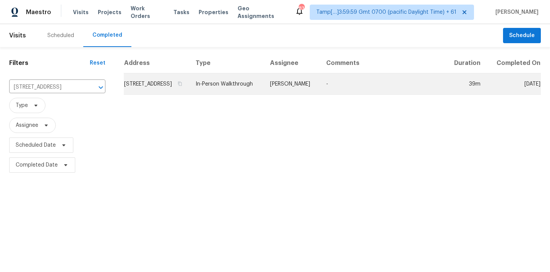
click at [303, 88] on td "[PERSON_NAME]" at bounding box center [292, 83] width 56 height 21
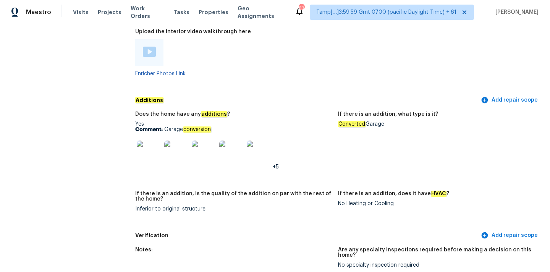
scroll to position [1617, 0]
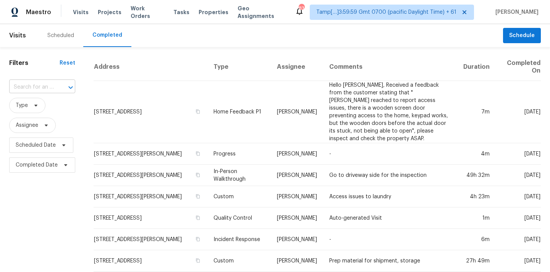
click at [36, 87] on input "text" at bounding box center [31, 87] width 45 height 12
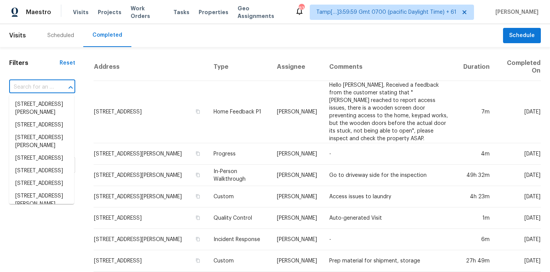
paste input "[STREET_ADDRESS]"
type input "[STREET_ADDRESS]"
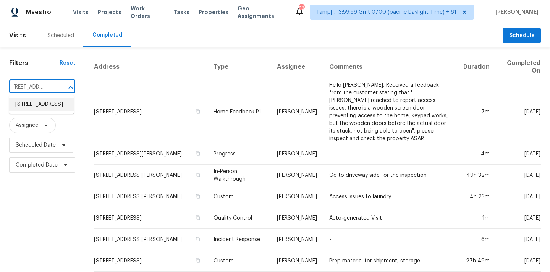
click at [41, 103] on li "[STREET_ADDRESS]" at bounding box center [41, 104] width 65 height 13
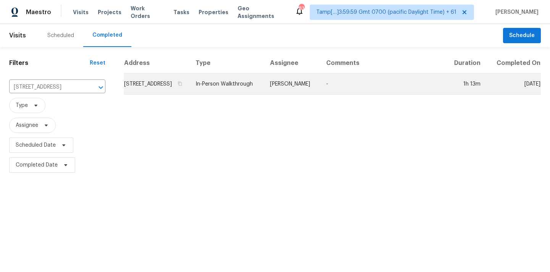
click at [264, 95] on td "In-Person Walkthrough" at bounding box center [226, 83] width 74 height 21
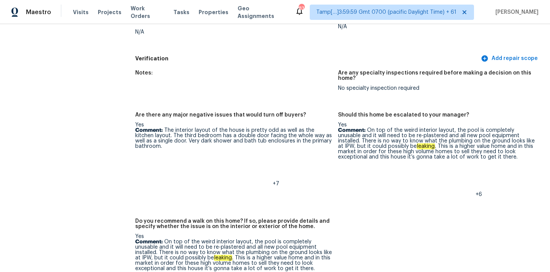
scroll to position [1938, 0]
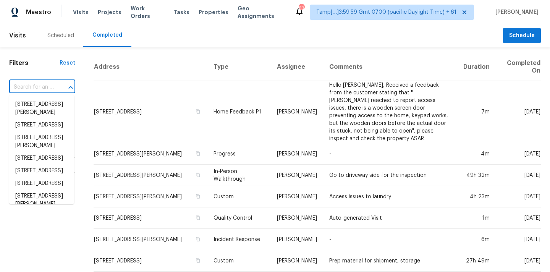
click at [33, 87] on input "text" at bounding box center [31, 87] width 45 height 12
paste input "1346 Owl Tree Ct, [GEOGRAPHIC_DATA]"
type input "1346 Owl Tree Ct, [GEOGRAPHIC_DATA]"
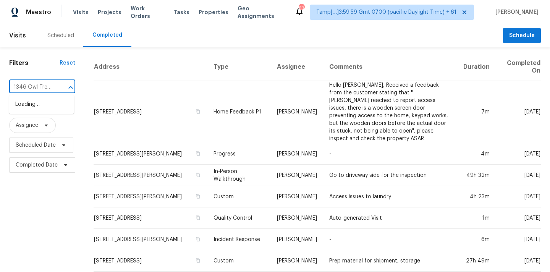
scroll to position [0, 49]
click at [37, 107] on li "1346 Owl Tree Ct, [GEOGRAPHIC_DATA]" at bounding box center [41, 108] width 65 height 21
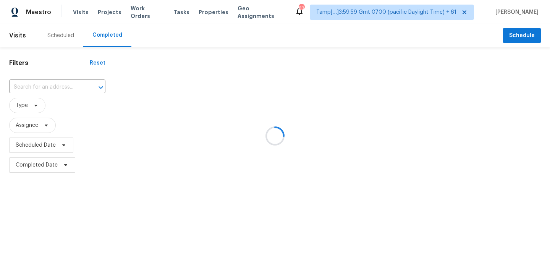
type input "1346 Owl Tree Ct, [GEOGRAPHIC_DATA]"
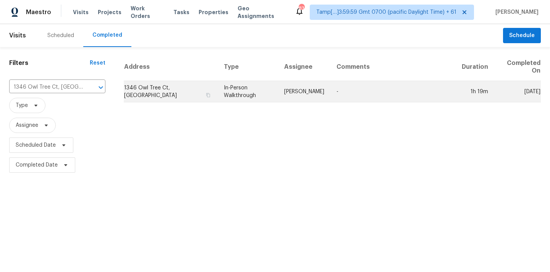
click at [256, 93] on td "In-Person Walkthrough" at bounding box center [248, 91] width 60 height 21
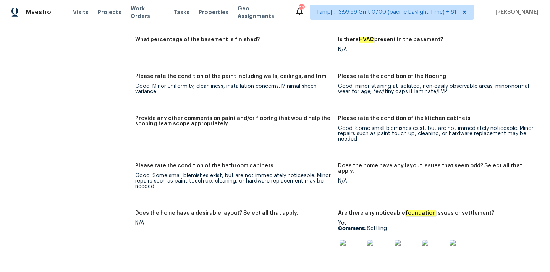
scroll to position [1143, 0]
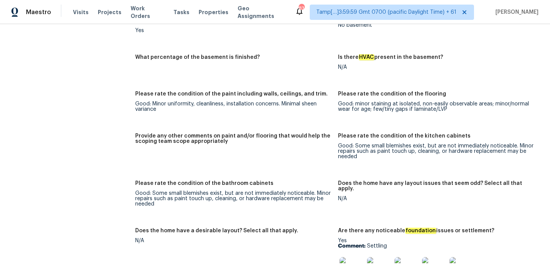
click at [354, 257] on img at bounding box center [352, 269] width 24 height 24
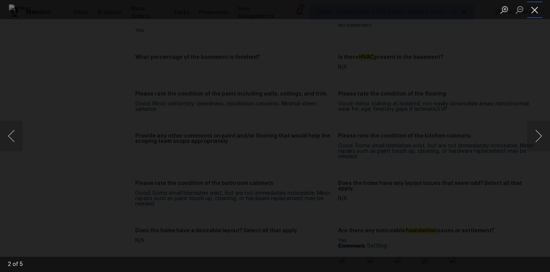
click at [539, 11] on button "Close lightbox" at bounding box center [534, 9] width 15 height 13
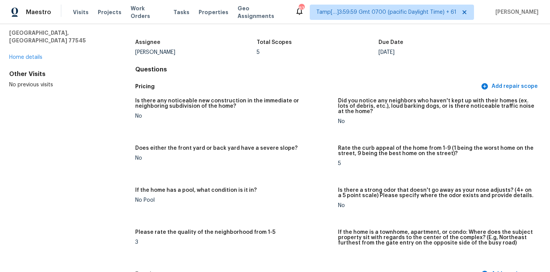
scroll to position [1214, 0]
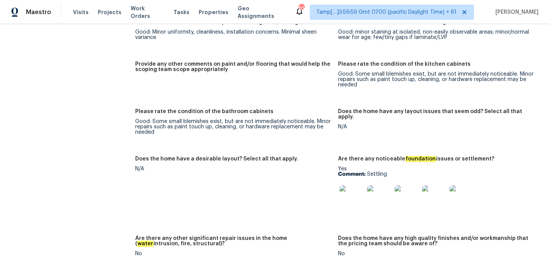
click at [351, 192] on img at bounding box center [352, 197] width 24 height 24
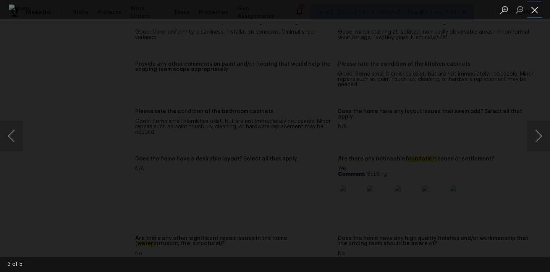
click at [538, 8] on button "Close lightbox" at bounding box center [534, 9] width 15 height 13
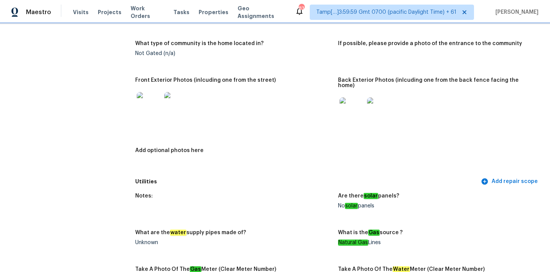
scroll to position [329, 0]
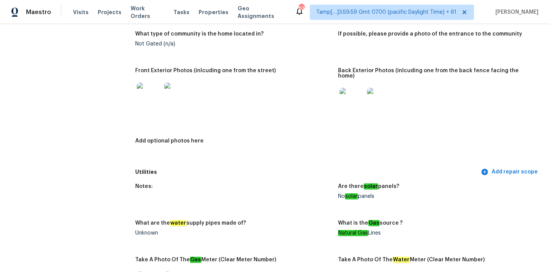
click at [343, 90] on img at bounding box center [352, 100] width 24 height 24
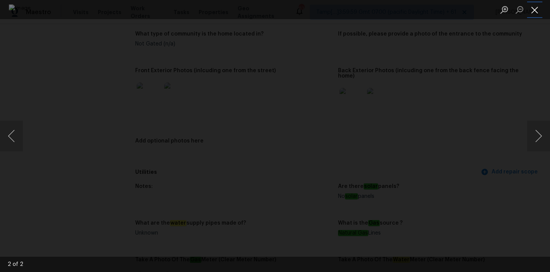
click at [536, 11] on button "Close lightbox" at bounding box center [534, 9] width 15 height 13
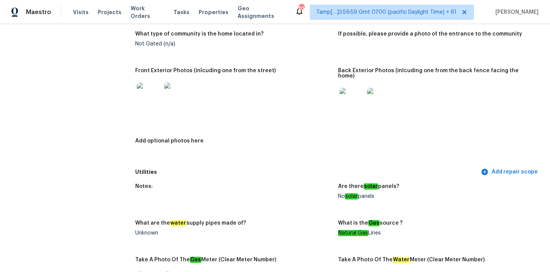
click at [149, 91] on img at bounding box center [149, 95] width 24 height 24
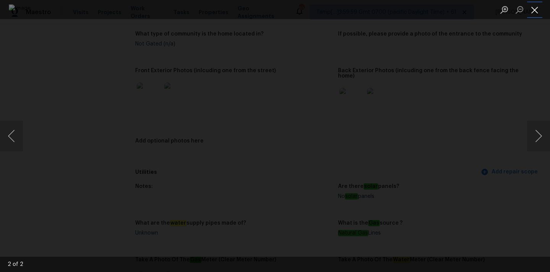
click at [531, 10] on button "Close lightbox" at bounding box center [534, 9] width 15 height 13
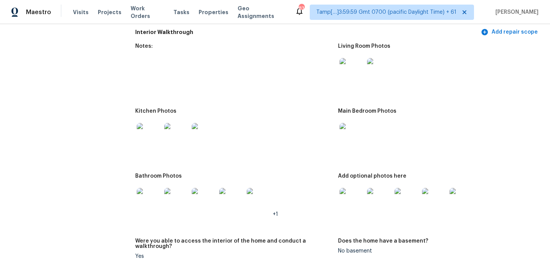
scroll to position [874, 0]
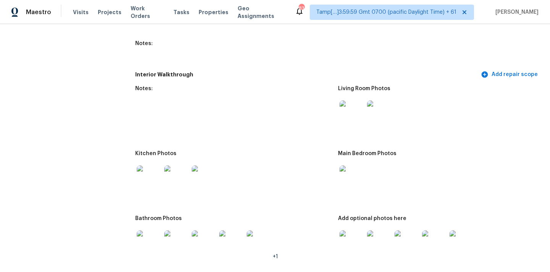
click at [346, 112] on img at bounding box center [352, 112] width 24 height 24
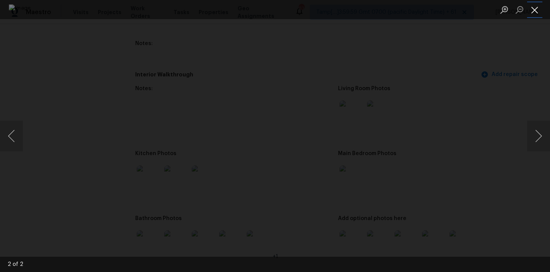
click at [537, 13] on button "Close lightbox" at bounding box center [534, 9] width 15 height 13
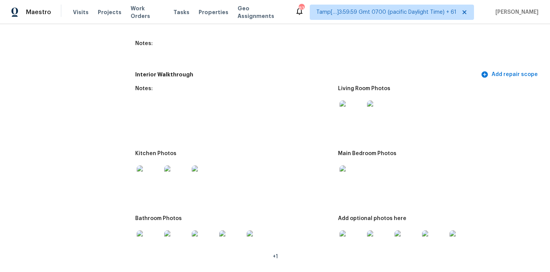
click at [356, 178] on img at bounding box center [352, 177] width 24 height 24
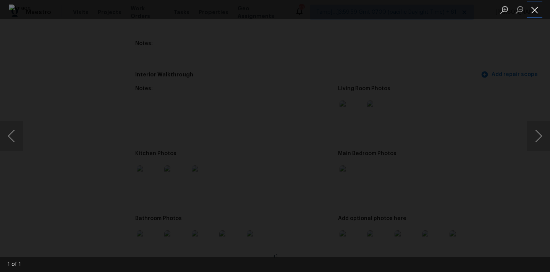
click at [530, 13] on button "Close lightbox" at bounding box center [534, 9] width 15 height 13
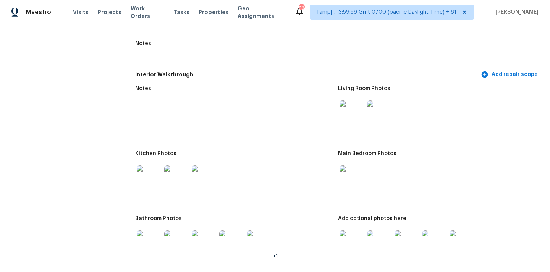
scroll to position [986, 0]
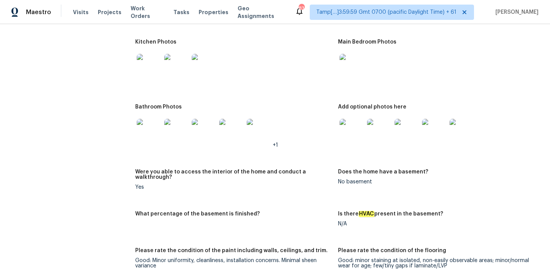
click at [350, 129] on img at bounding box center [352, 131] width 24 height 24
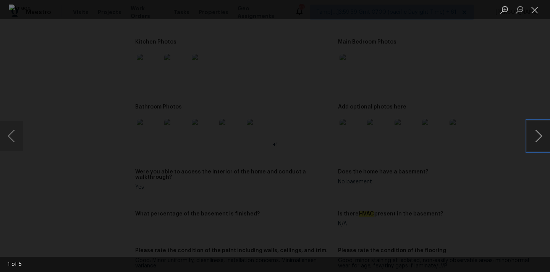
click at [536, 130] on button "Next image" at bounding box center [538, 136] width 23 height 31
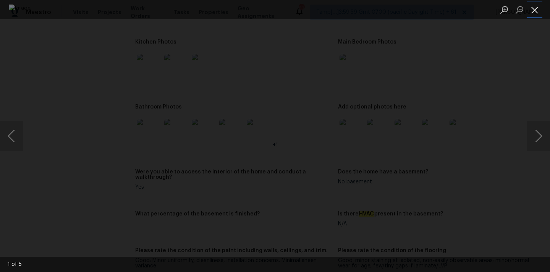
click at [531, 11] on button "Close lightbox" at bounding box center [534, 9] width 15 height 13
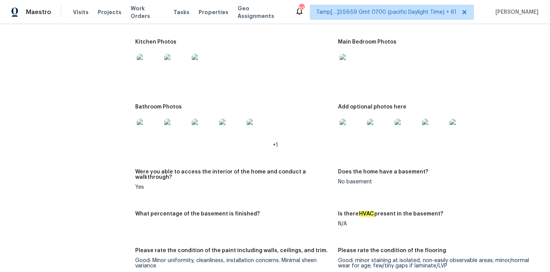
click at [148, 68] on img at bounding box center [149, 66] width 24 height 24
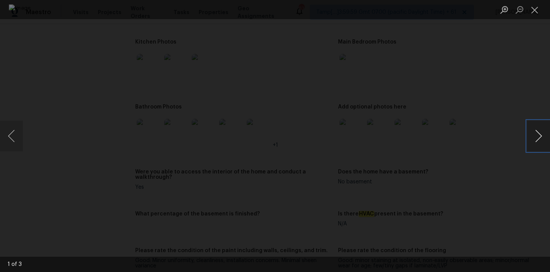
click at [538, 140] on button "Next image" at bounding box center [538, 136] width 23 height 31
click at [536, 12] on button "Close lightbox" at bounding box center [534, 9] width 15 height 13
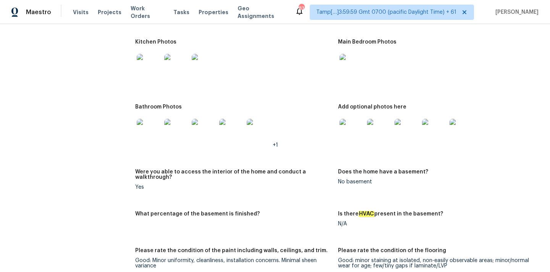
click at [149, 132] on img at bounding box center [149, 131] width 24 height 24
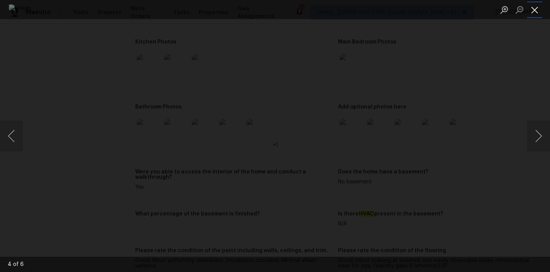
click at [537, 10] on button "Close lightbox" at bounding box center [534, 9] width 15 height 13
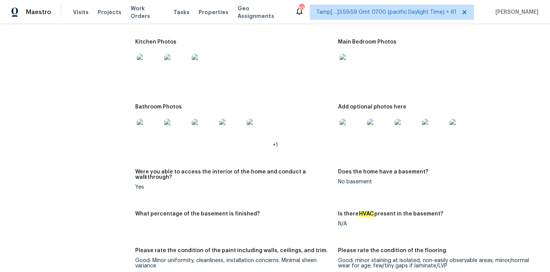
click at [356, 123] on img at bounding box center [352, 131] width 24 height 24
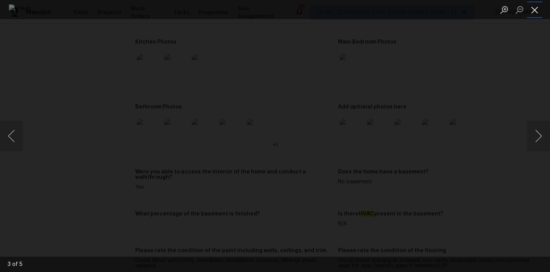
click at [536, 7] on button "Close lightbox" at bounding box center [534, 9] width 15 height 13
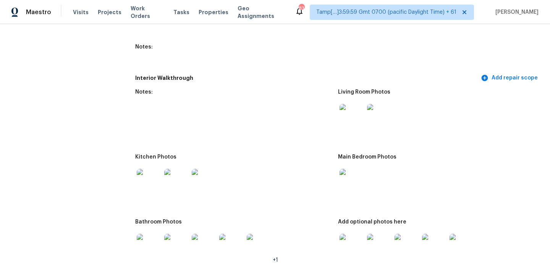
scroll to position [863, 0]
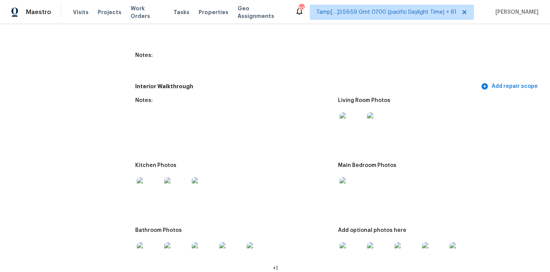
click at [354, 251] on img at bounding box center [352, 254] width 24 height 24
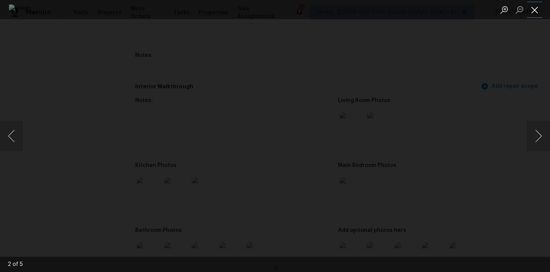
click at [535, 10] on button "Close lightbox" at bounding box center [534, 9] width 15 height 13
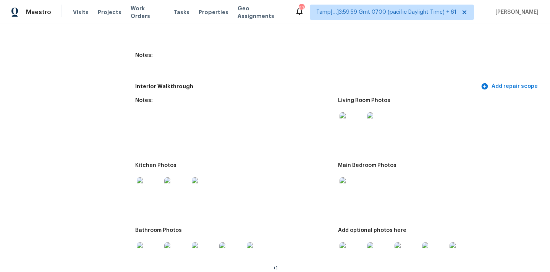
click at [360, 124] on img at bounding box center [352, 124] width 24 height 24
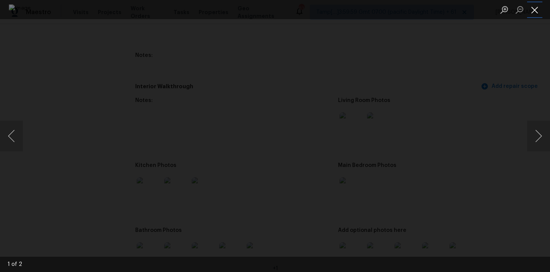
click at [533, 13] on button "Close lightbox" at bounding box center [534, 9] width 15 height 13
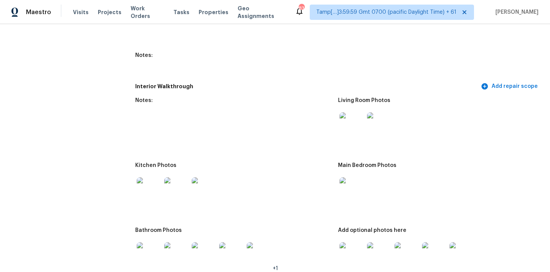
click at [348, 183] on img at bounding box center [352, 189] width 24 height 24
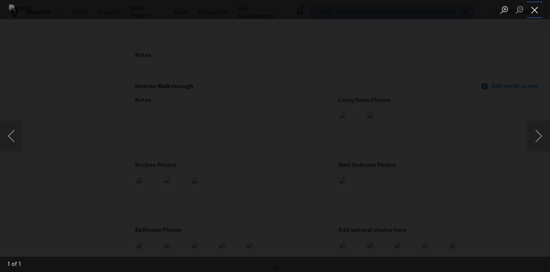
click at [531, 8] on button "Close lightbox" at bounding box center [534, 9] width 15 height 13
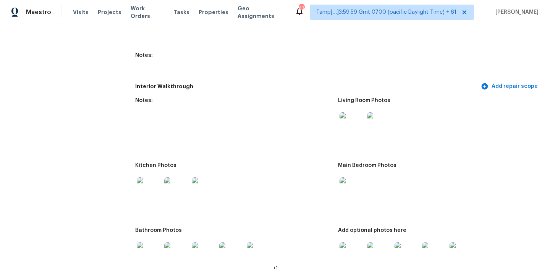
click at [148, 188] on img at bounding box center [149, 189] width 24 height 24
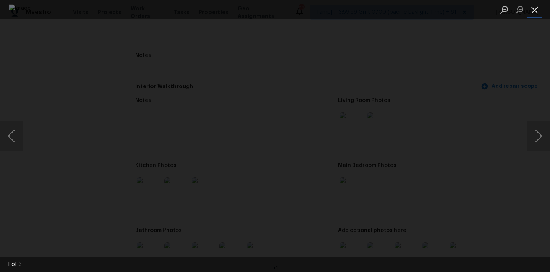
click at [535, 10] on button "Close lightbox" at bounding box center [534, 9] width 15 height 13
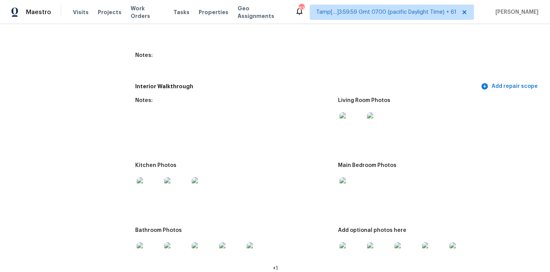
click at [144, 252] on img at bounding box center [149, 254] width 24 height 24
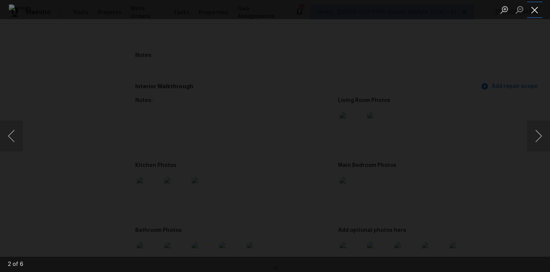
click at [539, 13] on button "Close lightbox" at bounding box center [534, 9] width 15 height 13
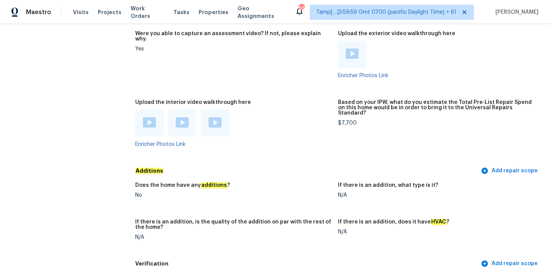
scroll to position [1579, 0]
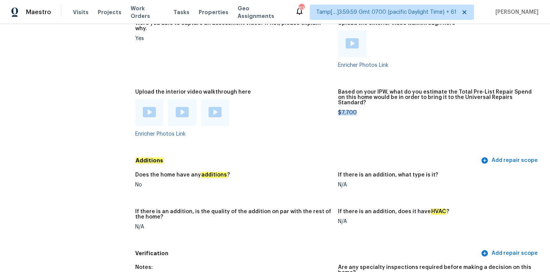
drag, startPoint x: 339, startPoint y: 97, endPoint x: 364, endPoint y: 97, distance: 25.2
click at [364, 110] on div "$7,700" at bounding box center [436, 112] width 197 height 5
copy div "$7,700"
